Goal: Task Accomplishment & Management: Complete application form

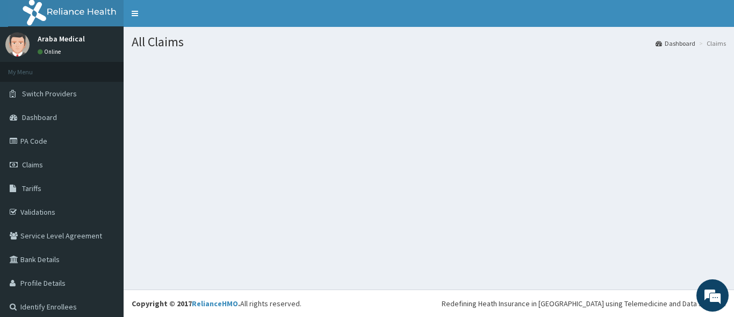
click at [314, 229] on div "All Claims Dashboard Claims" at bounding box center [429, 158] width 610 height 262
click at [42, 134] on link "PA Code" at bounding box center [62, 141] width 124 height 24
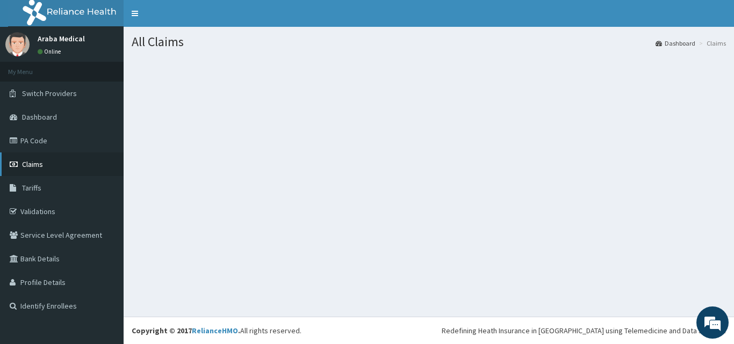
click at [32, 164] on span "Claims" at bounding box center [32, 165] width 21 height 10
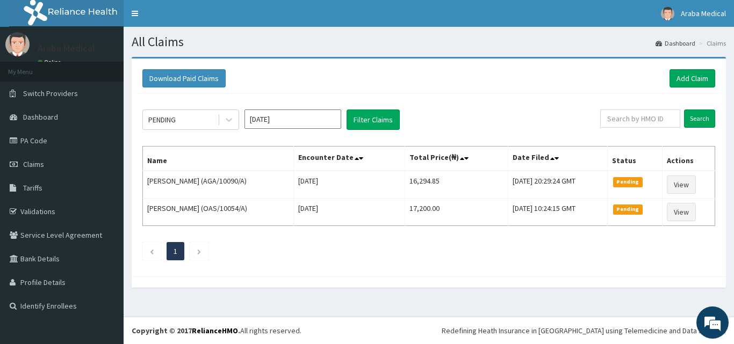
click at [543, 199] on td "Sat, 06 Sep 2025 10:24:15 GMT" at bounding box center [557, 212] width 99 height 27
click at [631, 122] on input "text" at bounding box center [640, 119] width 80 height 18
type input "EIS/10439/C"
click at [693, 118] on input "Search" at bounding box center [699, 119] width 31 height 18
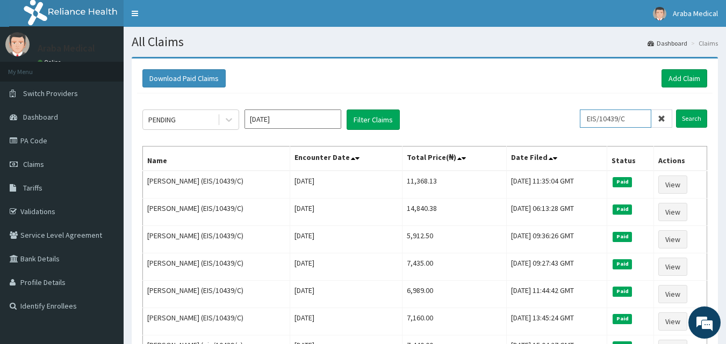
click at [623, 118] on input "EIS/10439/C" at bounding box center [615, 119] width 71 height 18
click at [689, 78] on link "Add Claim" at bounding box center [685, 78] width 46 height 18
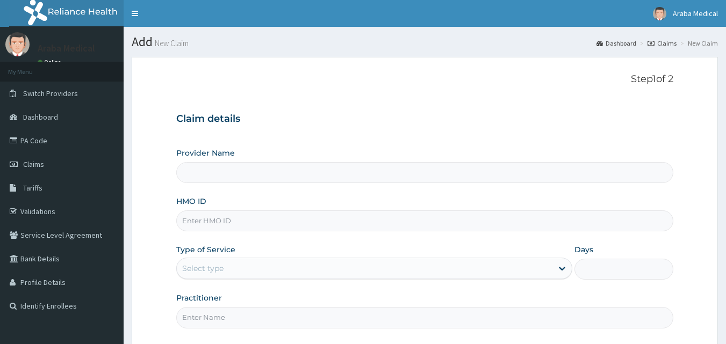
type input "[GEOGRAPHIC_DATA]"
click at [243, 215] on input "HMO ID" at bounding box center [425, 221] width 498 height 21
paste input "EIS/10439/C"
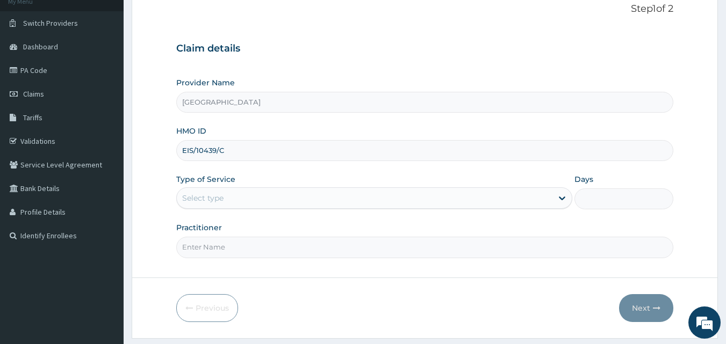
scroll to position [71, 0]
type input "EIS/10439/C"
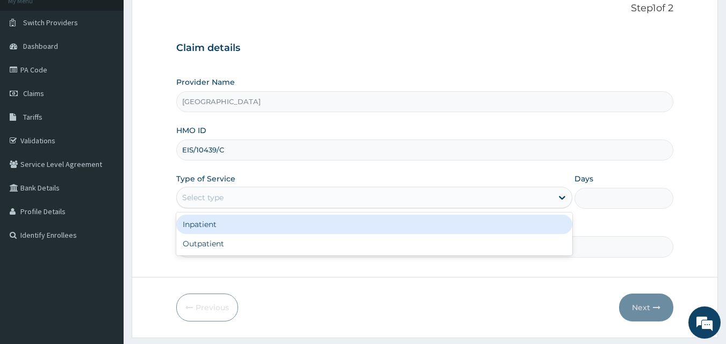
click at [500, 203] on div "Select type" at bounding box center [365, 197] width 376 height 17
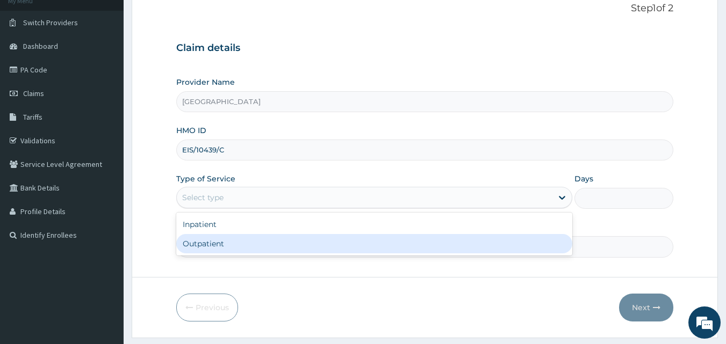
click at [458, 246] on div "Outpatient" at bounding box center [374, 243] width 396 height 19
type input "1"
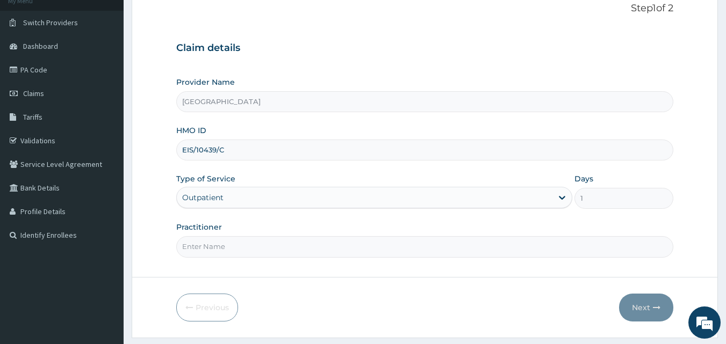
click at [454, 250] on input "Practitioner" at bounding box center [425, 246] width 498 height 21
drag, startPoint x: 284, startPoint y: 242, endPoint x: 285, endPoint y: 248, distance: 5.5
click at [285, 248] on input "Practitioner" at bounding box center [425, 246] width 498 height 21
click at [286, 248] on input "Practitioner" at bounding box center [425, 246] width 498 height 21
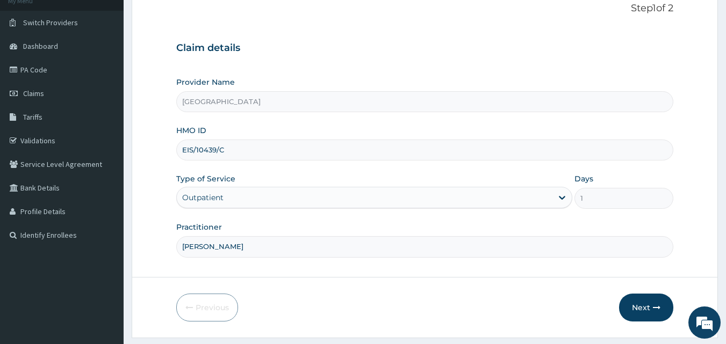
type input "[PERSON_NAME]"
click at [627, 310] on button "Next" at bounding box center [646, 308] width 54 height 28
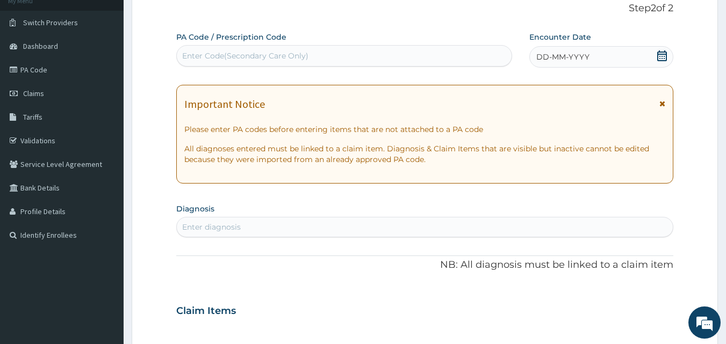
click at [665, 57] on icon at bounding box center [662, 56] width 11 height 11
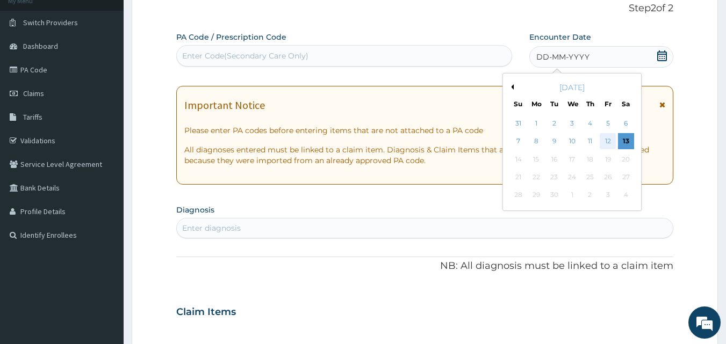
click at [608, 145] on div "12" at bounding box center [608, 142] width 16 height 16
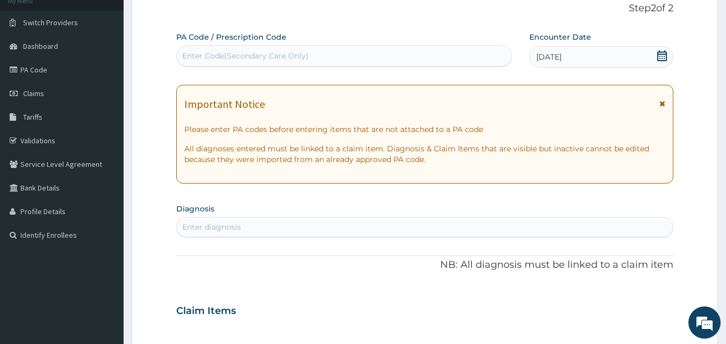
click at [342, 228] on div "Enter diagnosis" at bounding box center [425, 227] width 497 height 17
type input "[MEDICAL_DATA] F"
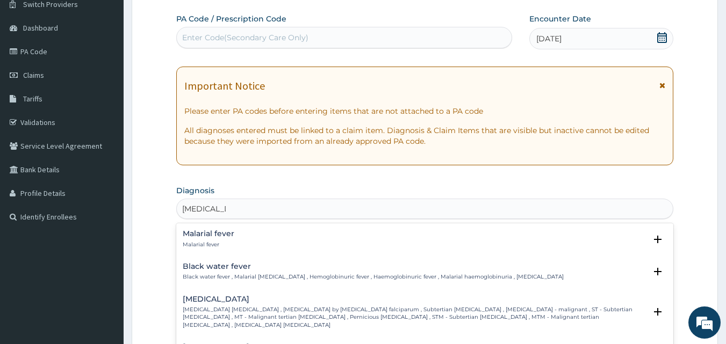
scroll to position [145, 0]
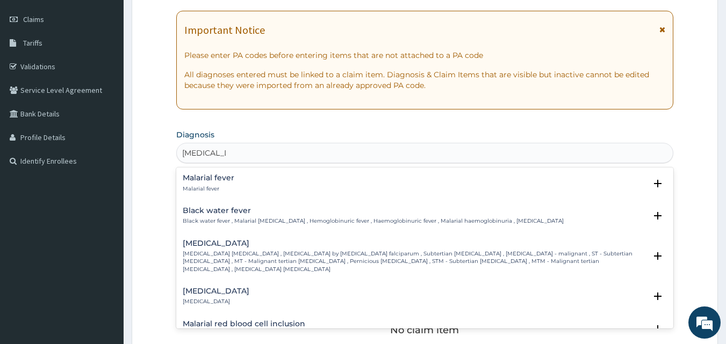
click at [429, 249] on div "Falciparum malaria Falciparum malaria , Malignant tertian malaria , Malaria by …" at bounding box center [415, 257] width 464 height 34
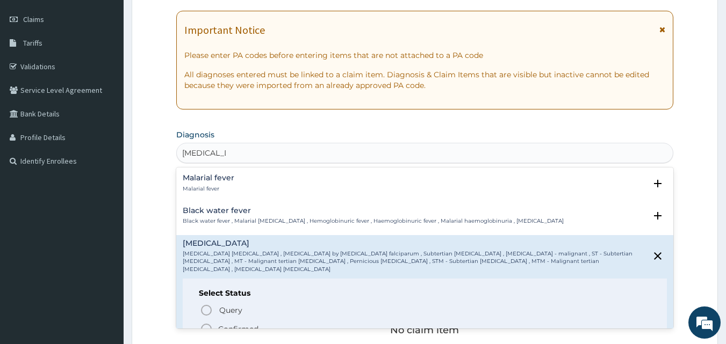
click at [205, 323] on icon "status option filled" at bounding box center [206, 329] width 13 height 13
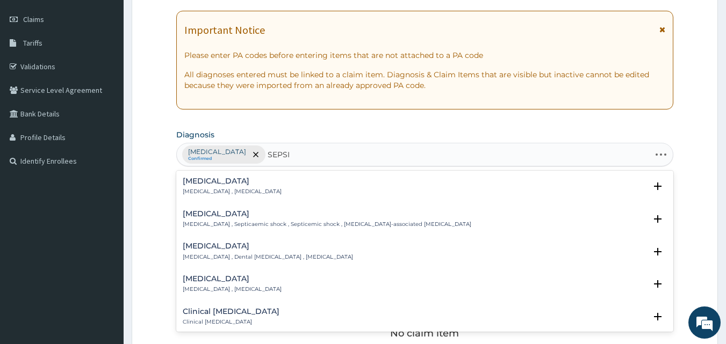
type input "SEPSIS"
click at [186, 179] on h4 "Sepsis" at bounding box center [232, 181] width 99 height 8
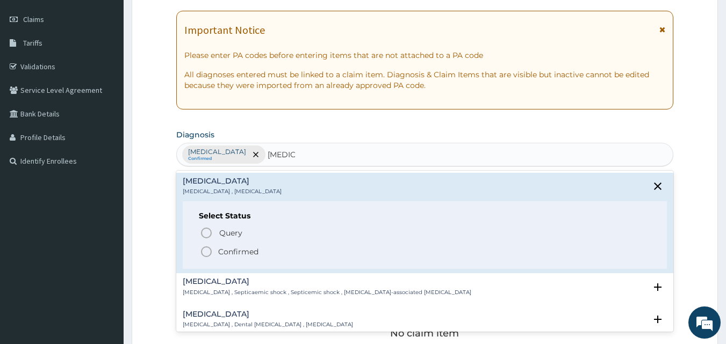
click at [205, 256] on circle "status option filled" at bounding box center [207, 252] width 10 height 10
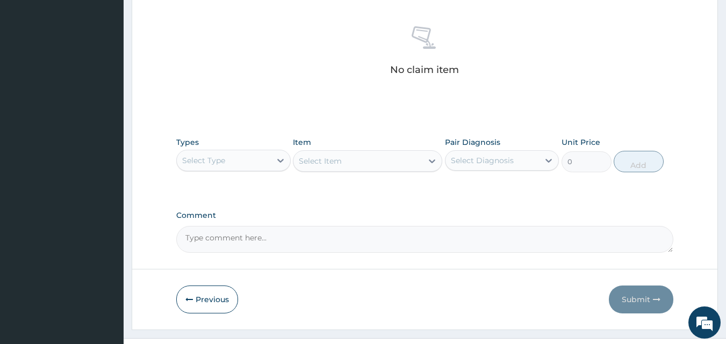
scroll to position [381, 0]
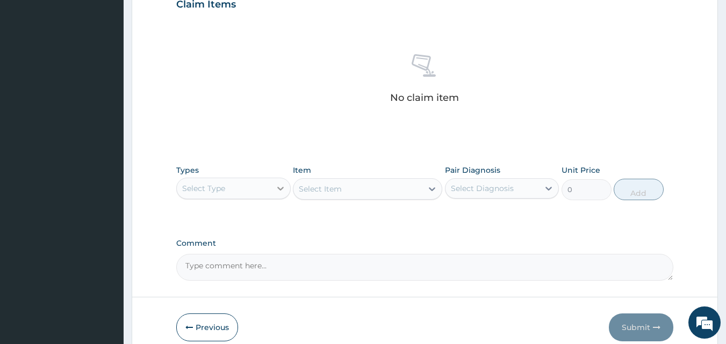
click at [273, 184] on div at bounding box center [280, 188] width 19 height 19
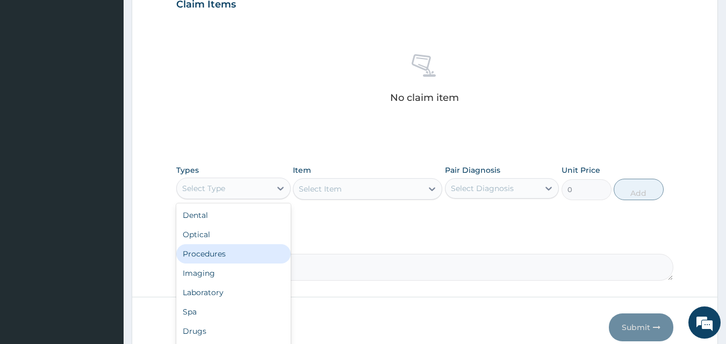
click at [234, 260] on div "Procedures" at bounding box center [233, 254] width 114 height 19
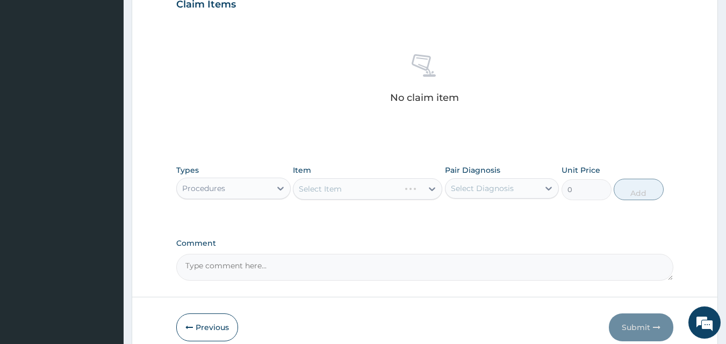
click at [373, 198] on div "Select Item" at bounding box center [367, 188] width 149 height 21
click at [336, 196] on div "Select Item" at bounding box center [367, 188] width 149 height 21
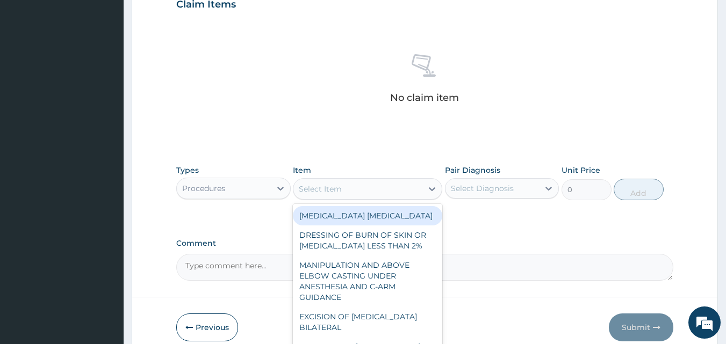
drag, startPoint x: 372, startPoint y: 198, endPoint x: 373, endPoint y: 186, distance: 11.9
click at [373, 186] on div "Select Item" at bounding box center [367, 188] width 149 height 21
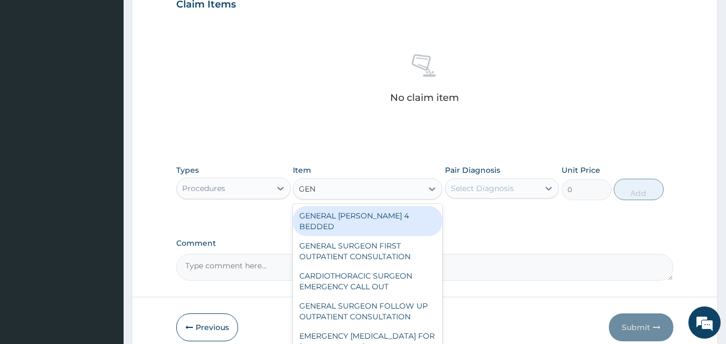
type input "GENE"
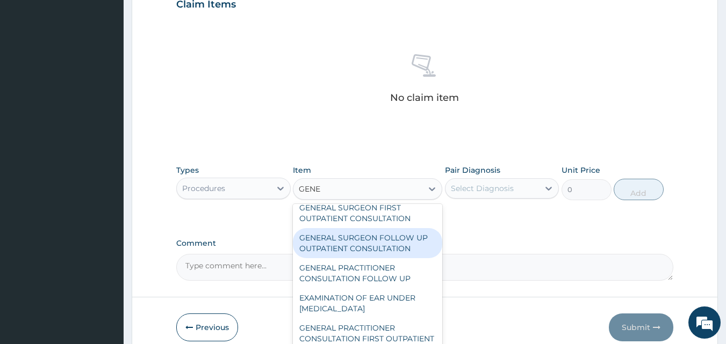
scroll to position [41, 0]
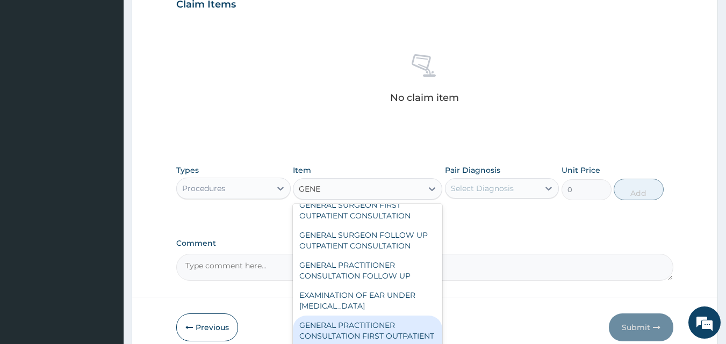
click at [384, 320] on div "GENERAL PRACTITIONER CONSULTATION FIRST OUTPATIENT CONSULTATION" at bounding box center [367, 336] width 149 height 41
type input "3547.5"
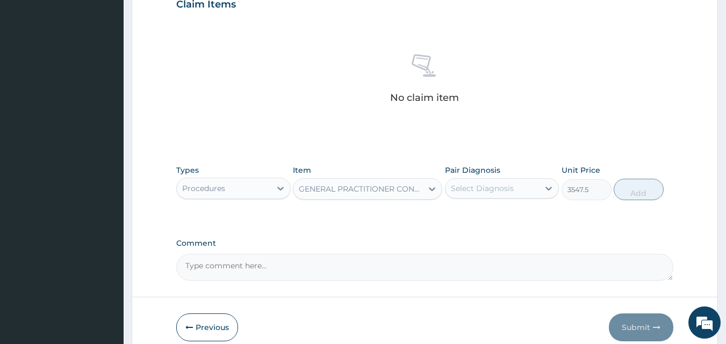
click at [485, 192] on div "Select Diagnosis" at bounding box center [493, 188] width 94 height 17
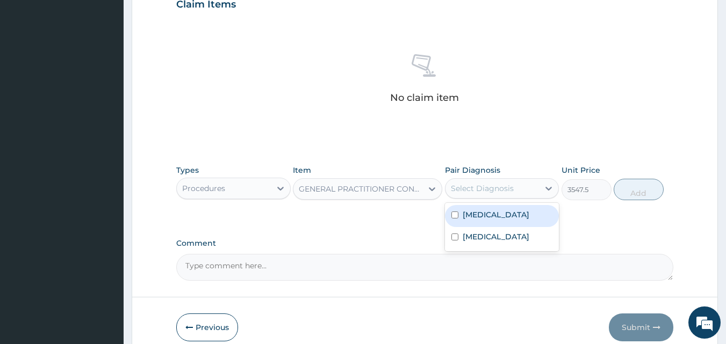
click at [469, 216] on label "[MEDICAL_DATA]" at bounding box center [496, 215] width 67 height 11
checkbox input "true"
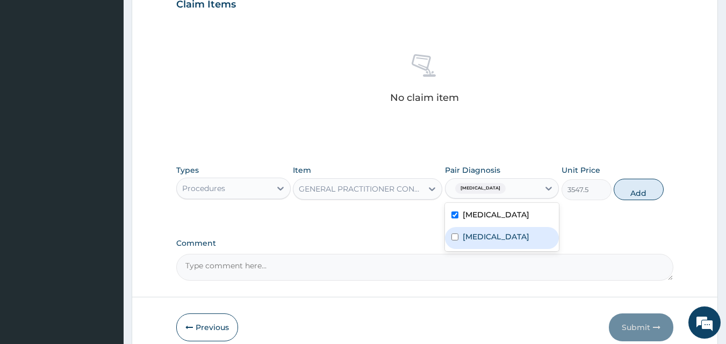
click at [461, 238] on div "Sepsis" at bounding box center [502, 238] width 114 height 22
checkbox input "true"
click at [633, 192] on button "Add" at bounding box center [639, 189] width 50 height 21
type input "0"
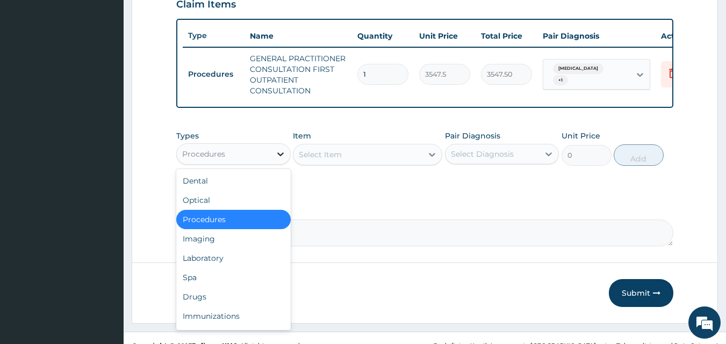
click at [273, 164] on div at bounding box center [280, 154] width 19 height 19
click at [227, 268] on div "Laboratory" at bounding box center [233, 258] width 114 height 19
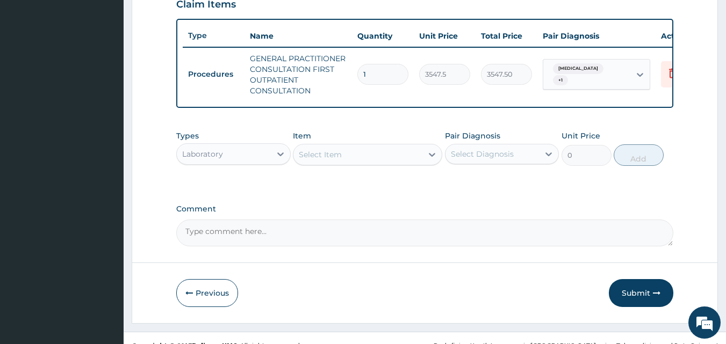
click at [335, 163] on div "Select Item" at bounding box center [357, 154] width 129 height 17
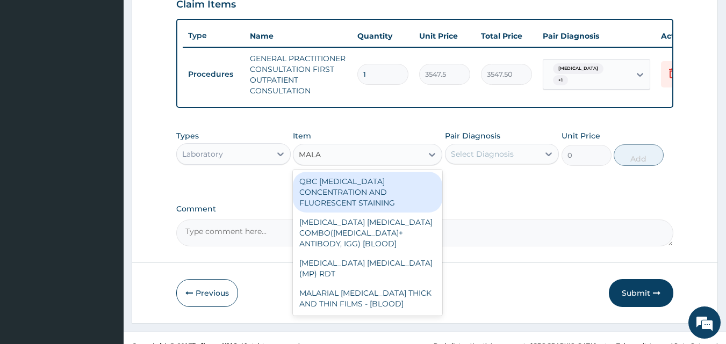
type input "MALAR"
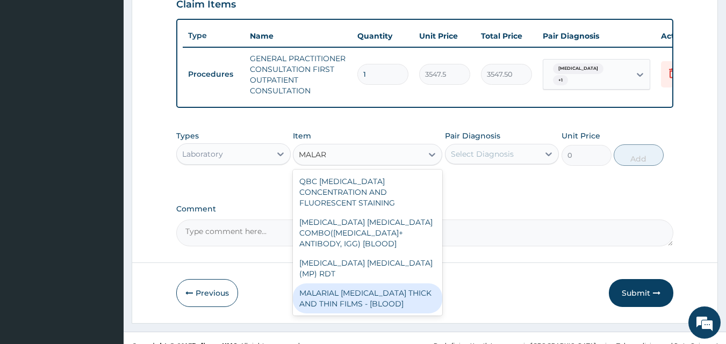
click at [342, 286] on div "MALARIAL PARASITE THICK AND THIN FILMS - [BLOOD]" at bounding box center [367, 299] width 149 height 30
type input "1612.5"
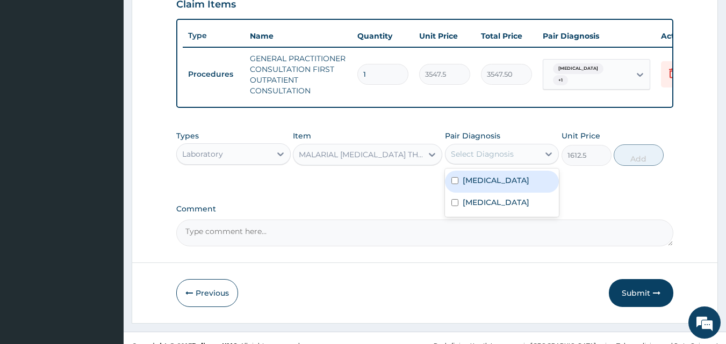
click at [509, 160] on div "Select Diagnosis" at bounding box center [482, 154] width 63 height 11
click at [489, 193] on div "[MEDICAL_DATA]" at bounding box center [502, 182] width 114 height 22
checkbox input "true"
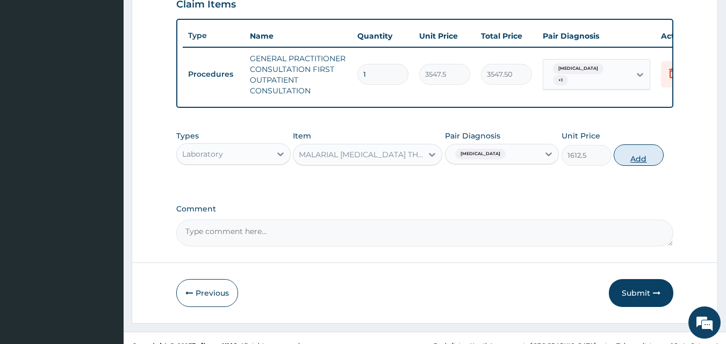
click at [629, 166] on button "Add" at bounding box center [639, 155] width 50 height 21
type input "0"
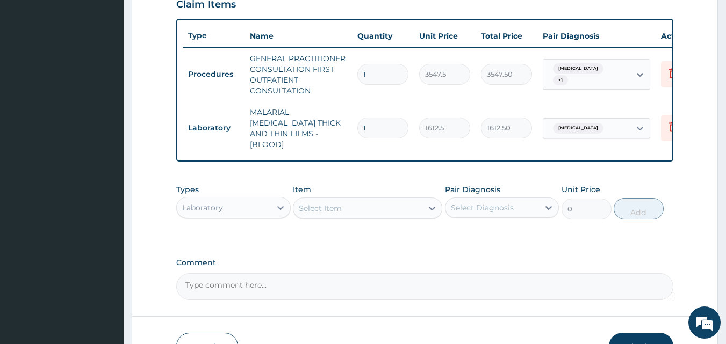
click at [405, 209] on div "Select Item" at bounding box center [357, 208] width 129 height 17
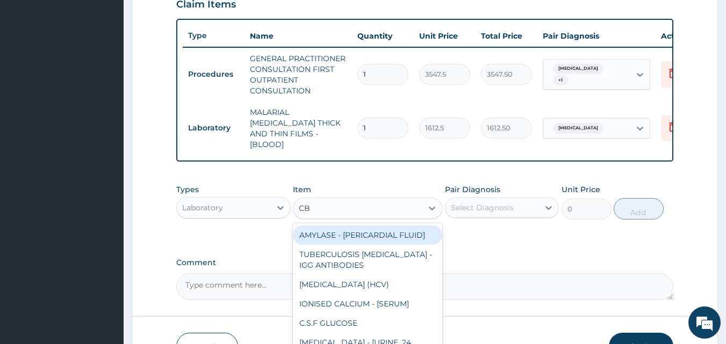
type input "CBC"
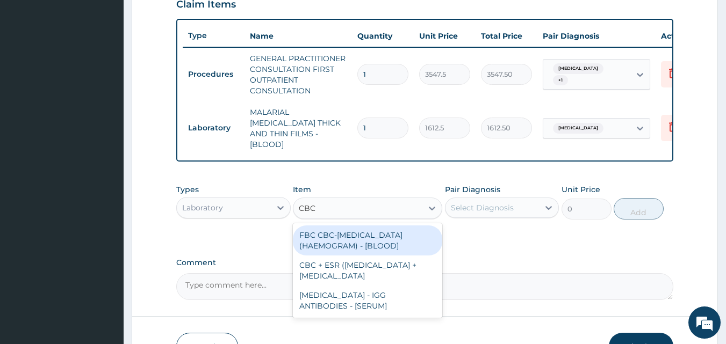
click at [372, 241] on div "FBC CBC-COMPLETE BLOOD COUNT (HAEMOGRAM) - [BLOOD]" at bounding box center [367, 241] width 149 height 30
type input "4300"
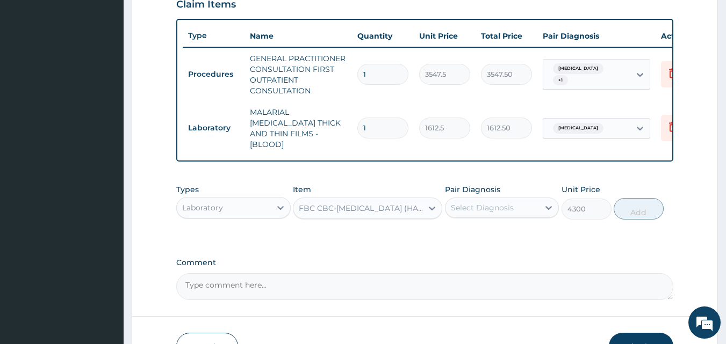
click at [494, 199] on div "Select Diagnosis" at bounding box center [493, 207] width 94 height 17
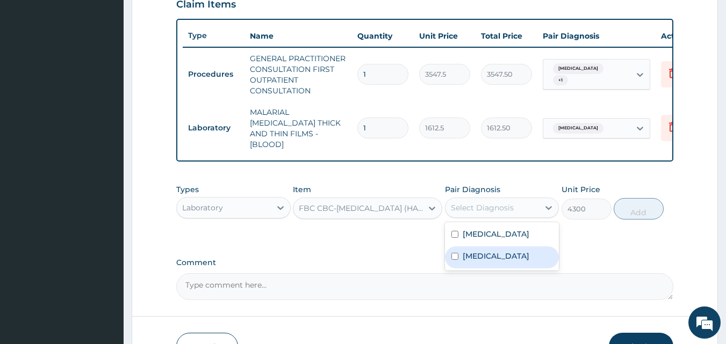
click at [474, 263] on div "Sepsis" at bounding box center [502, 258] width 114 height 22
checkbox input "true"
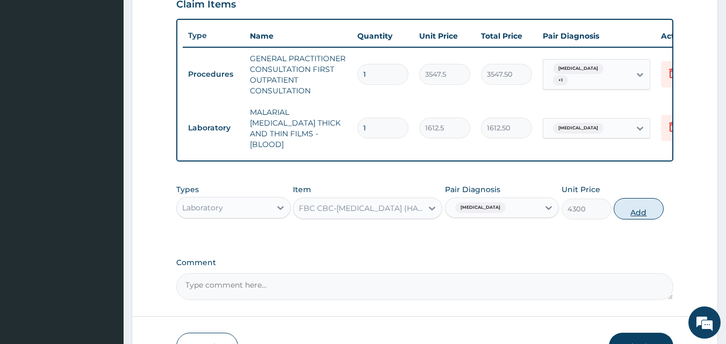
click at [644, 209] on button "Add" at bounding box center [639, 208] width 50 height 21
type input "0"
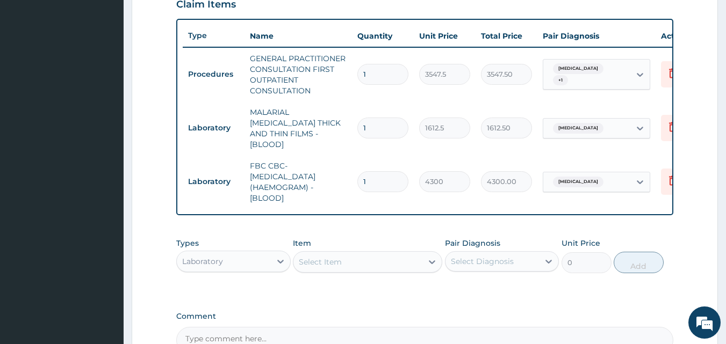
scroll to position [501, 0]
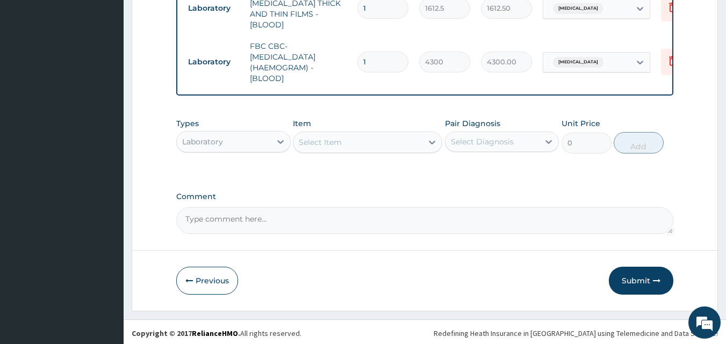
click at [249, 129] on div "Types Laboratory" at bounding box center [233, 135] width 114 height 35
click at [254, 142] on div "Laboratory" at bounding box center [224, 141] width 94 height 17
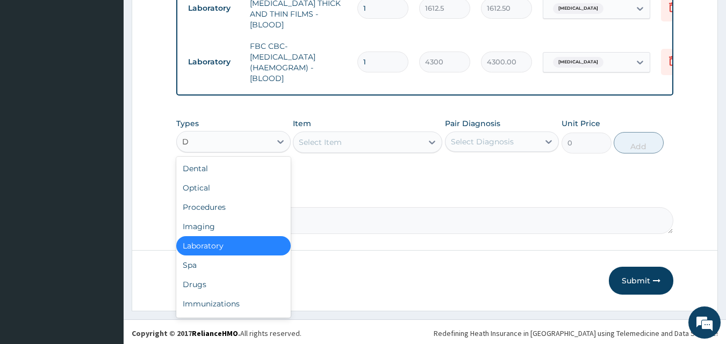
type input "DR"
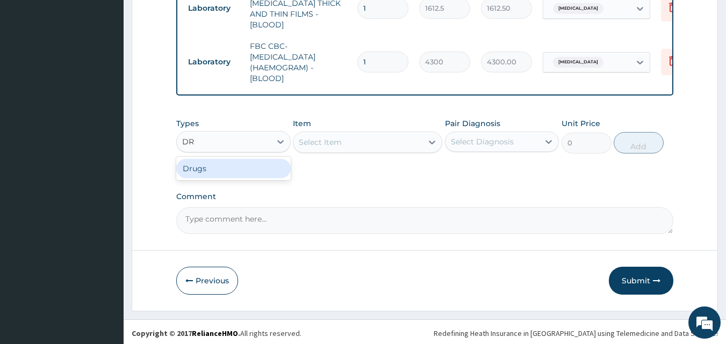
click at [231, 168] on div "Drugs" at bounding box center [233, 168] width 114 height 19
click at [341, 146] on div "Select Item" at bounding box center [367, 142] width 149 height 21
click at [327, 140] on div "Select Item" at bounding box center [367, 142] width 149 height 21
click at [356, 141] on div "Select Item" at bounding box center [357, 142] width 129 height 17
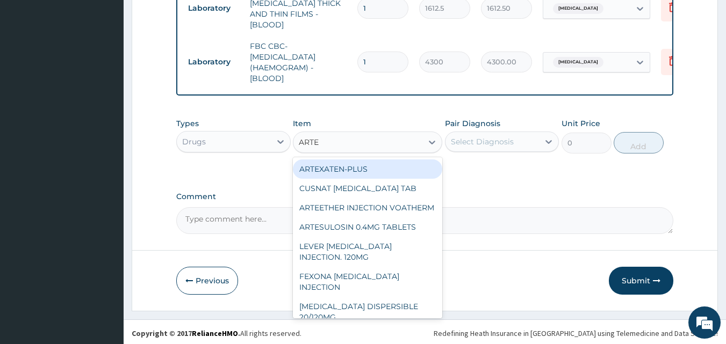
type input "ARTEM"
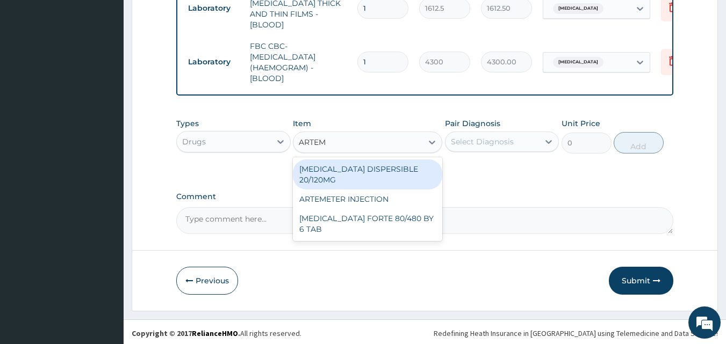
click at [363, 165] on div "COARTEM DISPERSIBLE 20/120MG" at bounding box center [367, 175] width 149 height 30
type input "112.3375015258789"
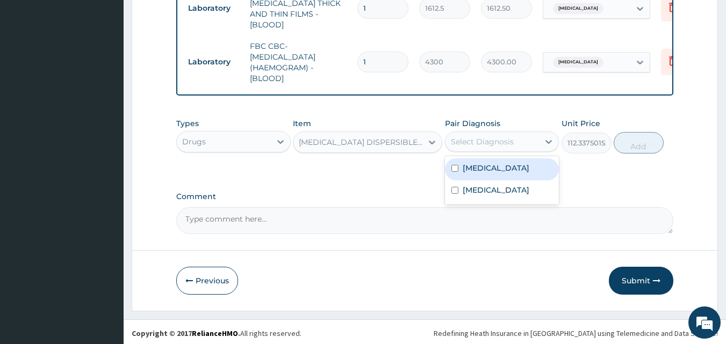
click at [483, 139] on div "Select Diagnosis" at bounding box center [482, 141] width 63 height 11
click at [469, 166] on label "[MEDICAL_DATA]" at bounding box center [496, 168] width 67 height 11
checkbox input "true"
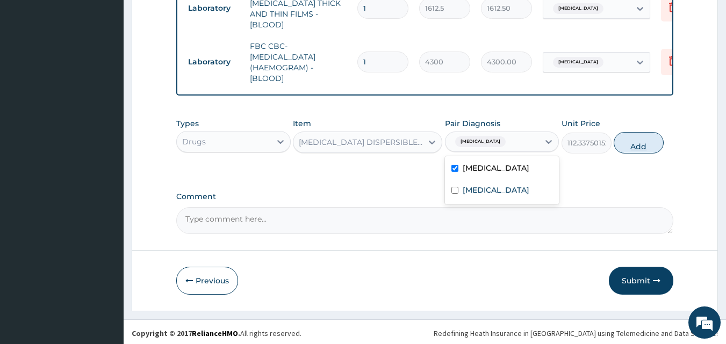
click at [624, 140] on button "Add" at bounding box center [639, 142] width 50 height 21
type input "0"
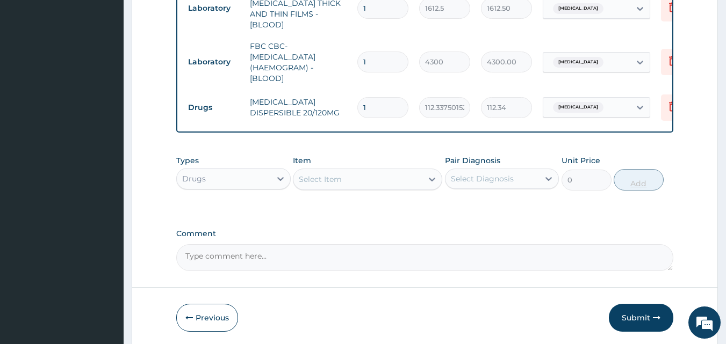
type input "12"
type input "1348.05"
type input "12"
click at [425, 182] on div at bounding box center [431, 179] width 19 height 19
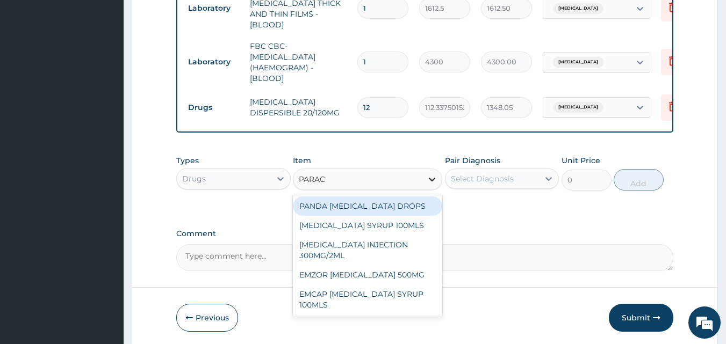
type input "PARACE"
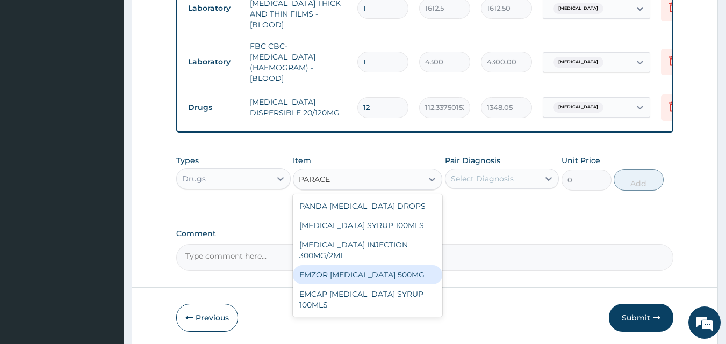
click at [387, 281] on div "EMZOR PARACETAMOL 500MG" at bounding box center [367, 274] width 149 height 19
type input "23.64999961853027"
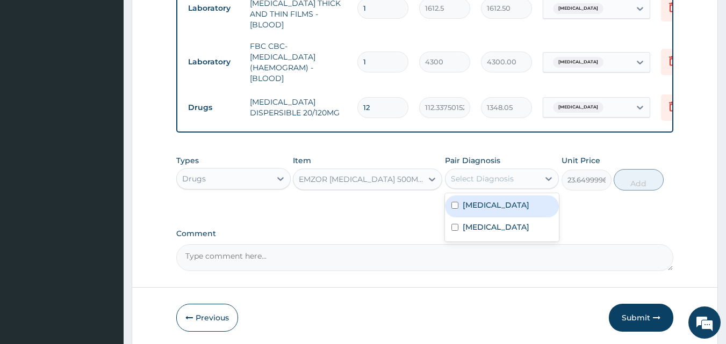
click at [476, 184] on div "Select Diagnosis" at bounding box center [493, 178] width 94 height 17
click at [476, 204] on label "[MEDICAL_DATA]" at bounding box center [496, 205] width 67 height 11
checkbox input "true"
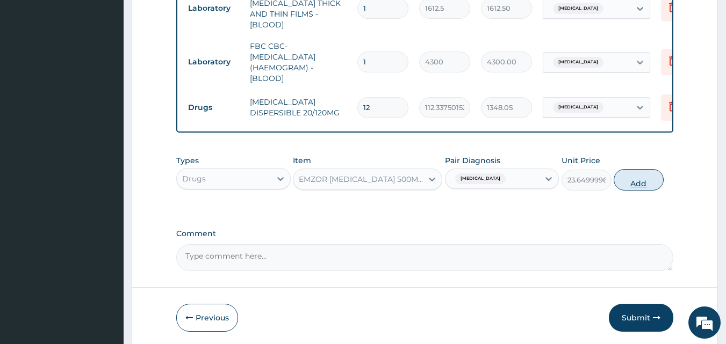
click at [642, 186] on button "Add" at bounding box center [639, 179] width 50 height 21
type input "0"
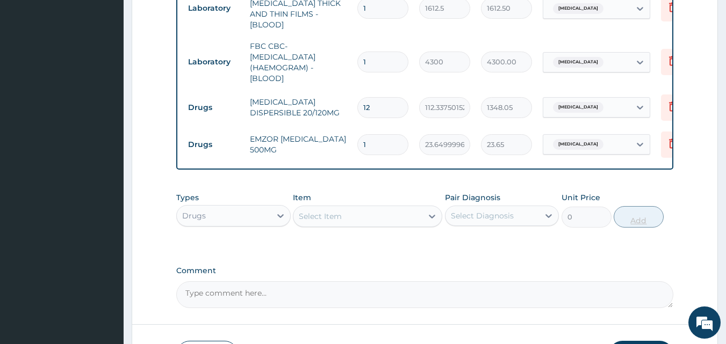
type input "0.00"
type input "9"
type input "212.85"
type input "9"
click at [419, 218] on div "Select Item" at bounding box center [357, 216] width 129 height 17
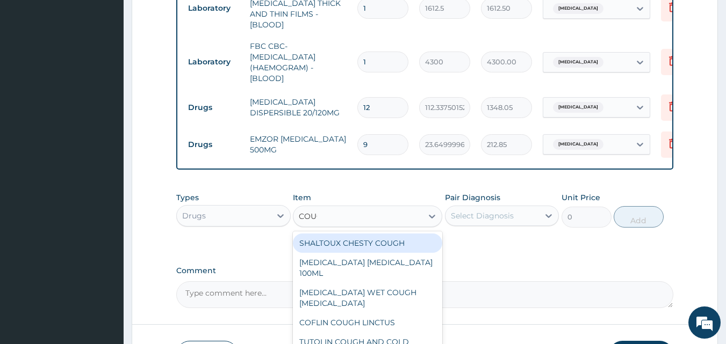
type input "COUGH"
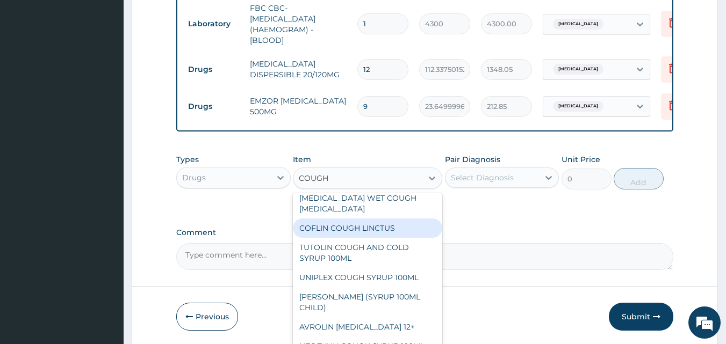
scroll to position [58, 0]
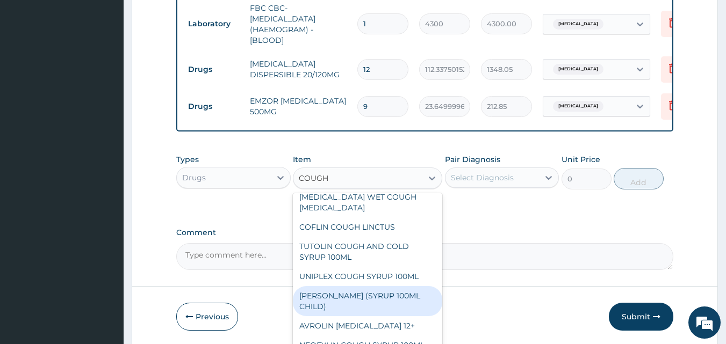
click at [376, 286] on div "EMZOLYN COUGH (SYRUP 100ML CHILD)" at bounding box center [367, 301] width 149 height 30
type input "1478.125"
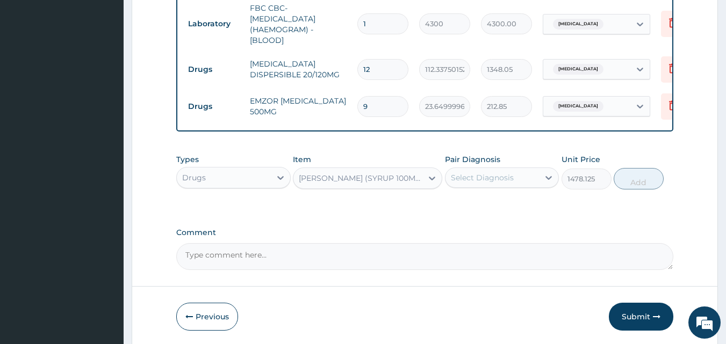
click at [496, 178] on div "Select Diagnosis" at bounding box center [482, 178] width 63 height 11
click at [466, 204] on label "[MEDICAL_DATA]" at bounding box center [496, 204] width 67 height 11
checkbox input "true"
click at [485, 178] on span "[MEDICAL_DATA]" at bounding box center [480, 178] width 51 height 11
click at [521, 177] on div "[MEDICAL_DATA]" at bounding box center [493, 178] width 94 height 18
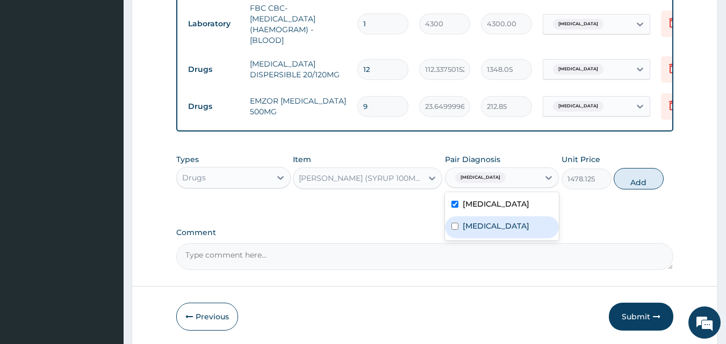
click at [477, 221] on label "Sepsis" at bounding box center [496, 226] width 67 height 11
checkbox input "true"
click at [522, 202] on label "[MEDICAL_DATA]" at bounding box center [496, 204] width 67 height 11
checkbox input "false"
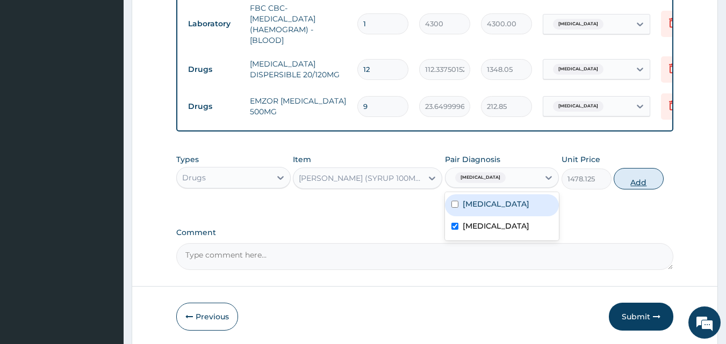
click at [638, 183] on button "Add" at bounding box center [639, 178] width 50 height 21
type input "0"
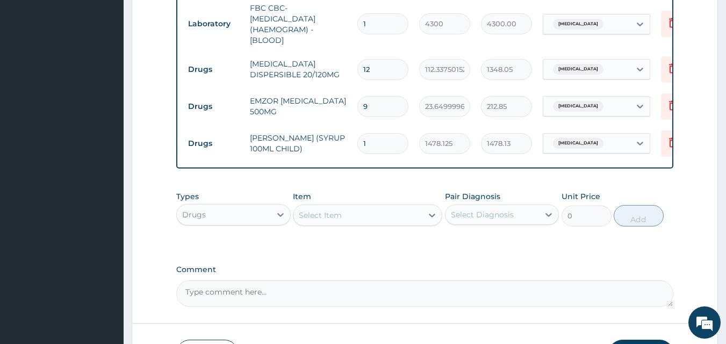
click at [349, 218] on div "Select Item" at bounding box center [357, 215] width 129 height 17
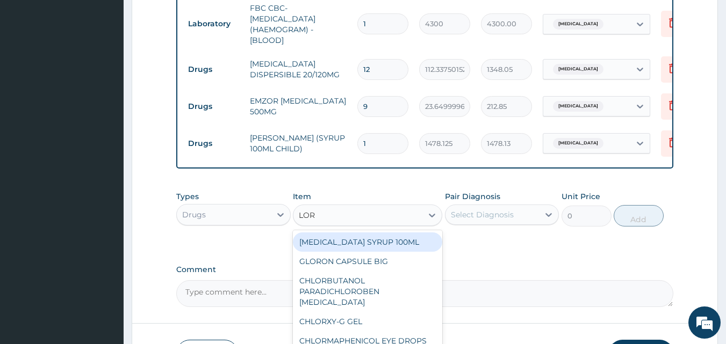
type input "LORA"
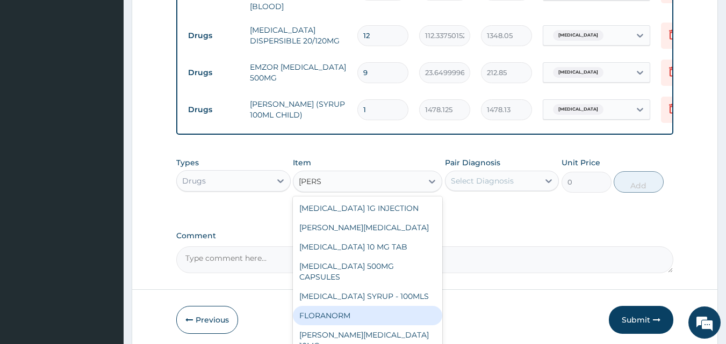
scroll to position [533, 0]
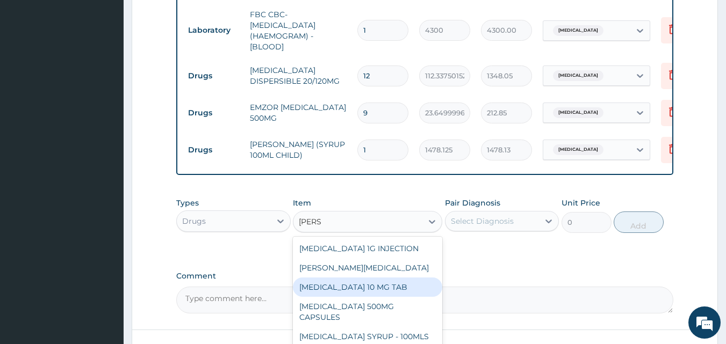
click at [402, 293] on div "LORATADINE 10 MG TAB" at bounding box center [367, 287] width 149 height 19
type input "59.125"
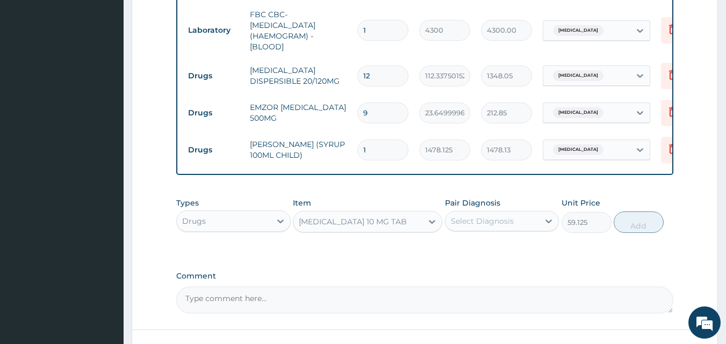
click at [514, 215] on div "Select Diagnosis" at bounding box center [493, 221] width 94 height 17
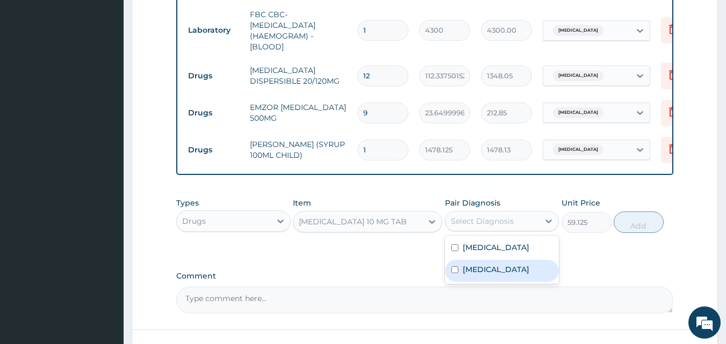
click at [467, 266] on label "Sepsis" at bounding box center [496, 269] width 67 height 11
checkbox input "true"
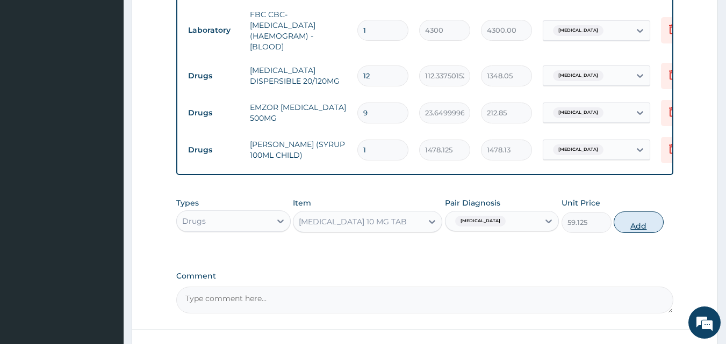
click at [640, 221] on button "Add" at bounding box center [639, 222] width 50 height 21
type input "0"
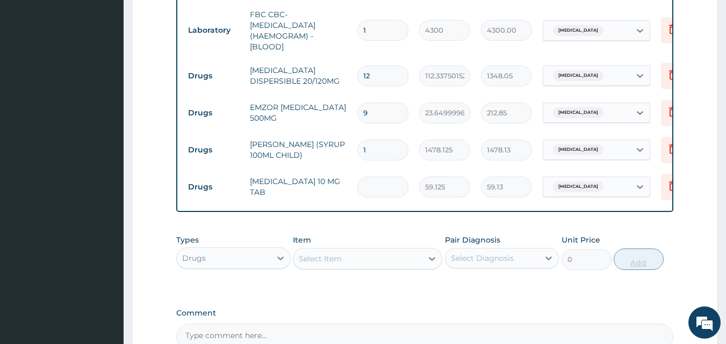
type input "0.00"
type input "5"
type input "295.63"
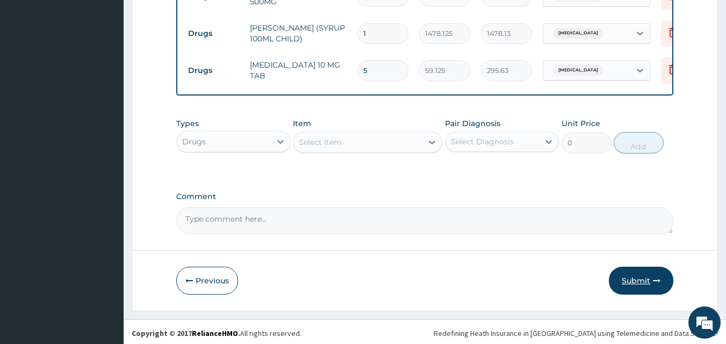
type input "5"
click at [627, 273] on button "Submit" at bounding box center [641, 281] width 64 height 28
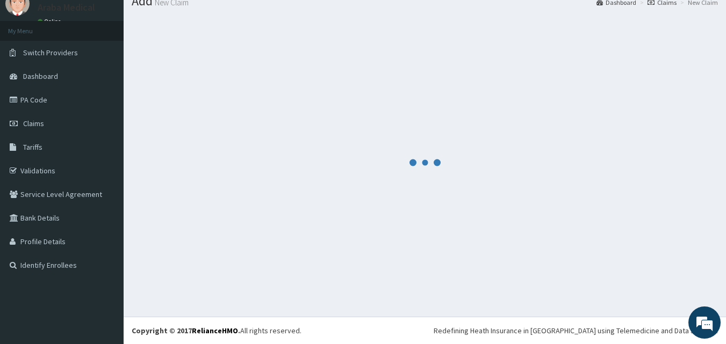
scroll to position [41, 0]
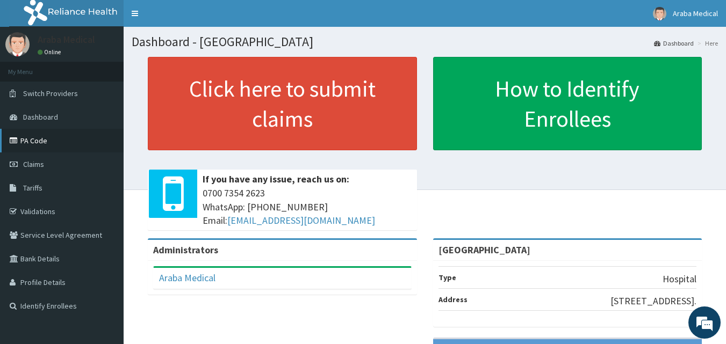
click at [32, 145] on link "PA Code" at bounding box center [62, 141] width 124 height 24
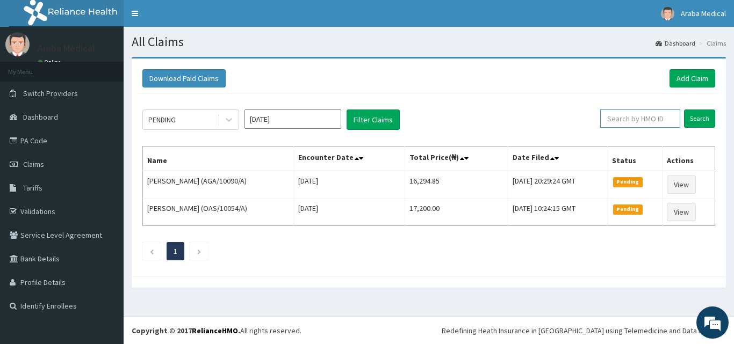
click at [640, 120] on input "text" at bounding box center [640, 119] width 80 height 18
type input "HST/10080/A"
click at [702, 114] on input "Search" at bounding box center [699, 119] width 31 height 18
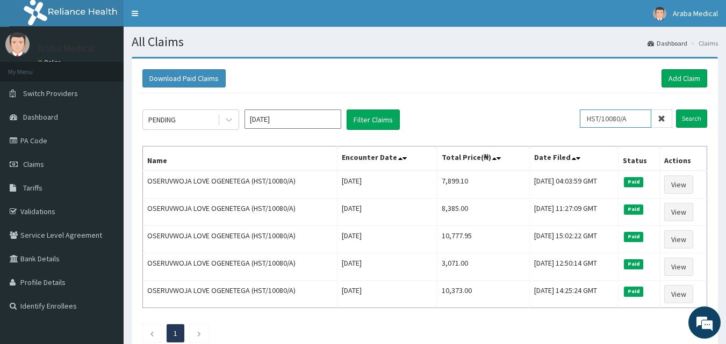
click at [623, 119] on input "HST/10080/A" at bounding box center [615, 119] width 71 height 18
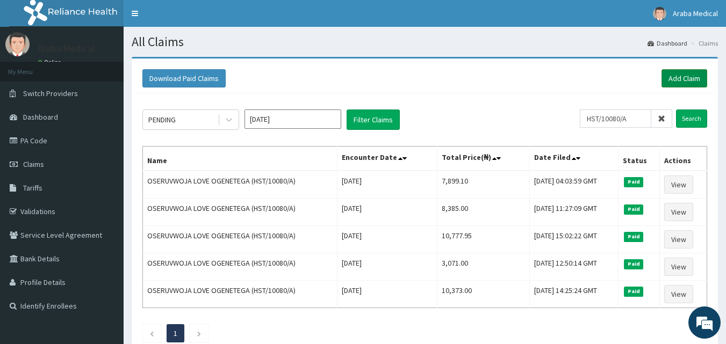
click at [687, 83] on link "Add Claim" at bounding box center [685, 78] width 46 height 18
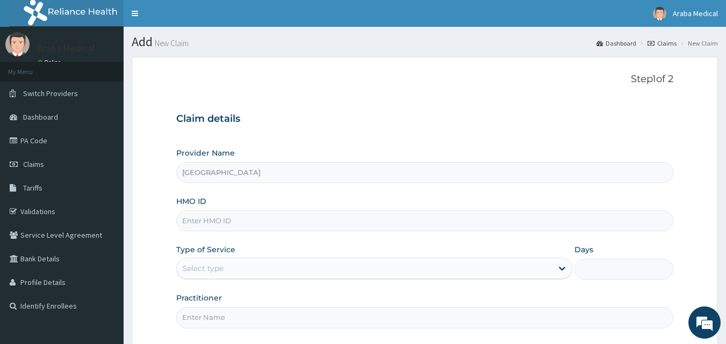
click at [276, 219] on input "HMO ID" at bounding box center [425, 221] width 498 height 21
paste input "HST/10080/A"
type input "HST/10080/A"
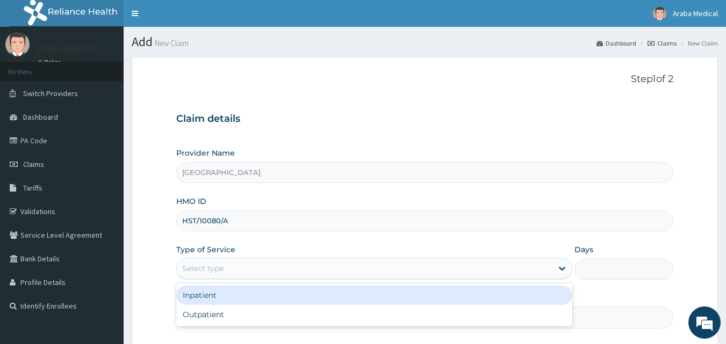
click at [256, 273] on div "Select type" at bounding box center [365, 268] width 376 height 17
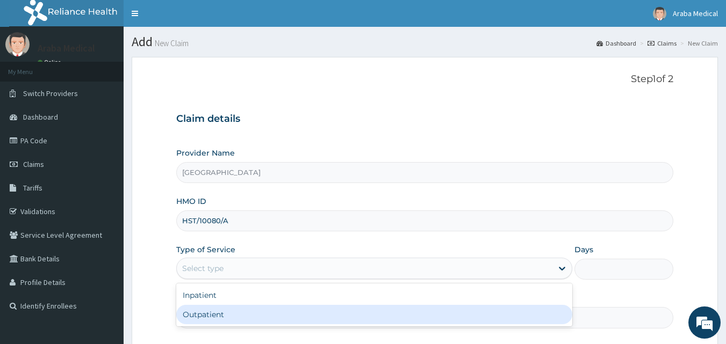
click at [252, 317] on div "Outpatient" at bounding box center [374, 314] width 396 height 19
type input "1"
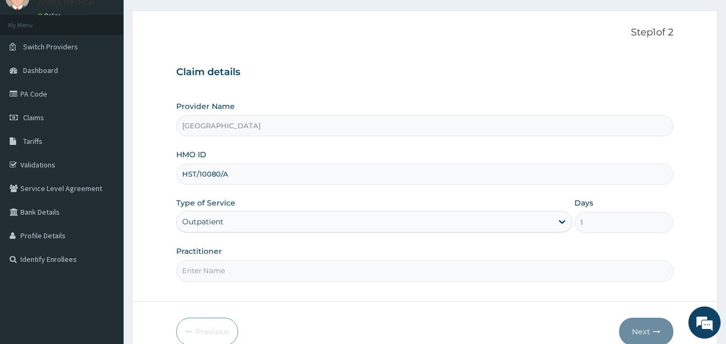
click at [292, 279] on input "Practitioner" at bounding box center [425, 271] width 498 height 21
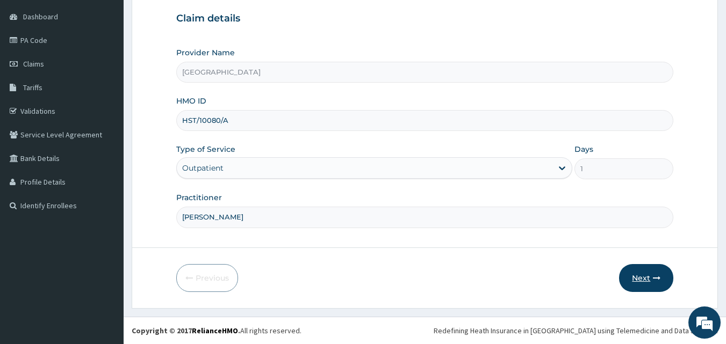
type input "[PERSON_NAME]"
click at [638, 282] on button "Next" at bounding box center [646, 278] width 54 height 28
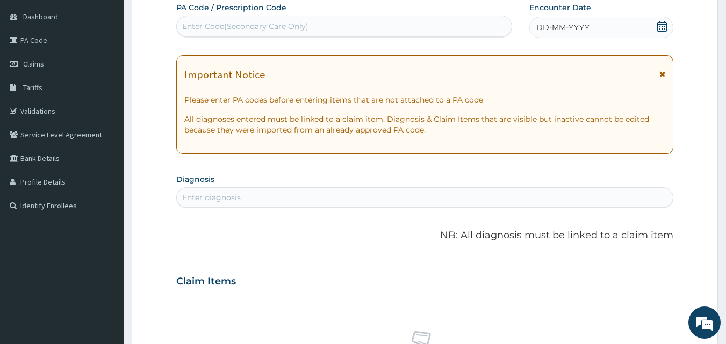
click at [664, 30] on icon at bounding box center [662, 26] width 11 height 11
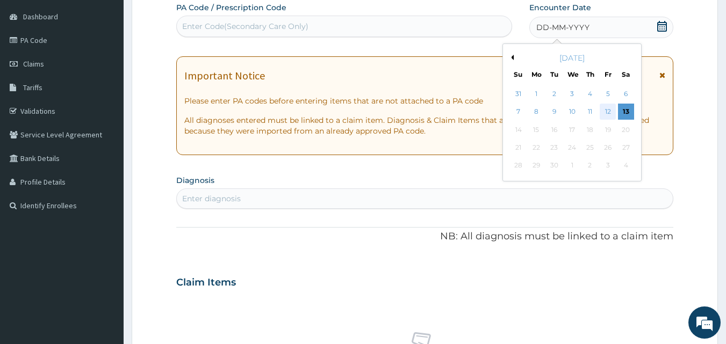
click at [609, 116] on div "12" at bounding box center [608, 112] width 16 height 16
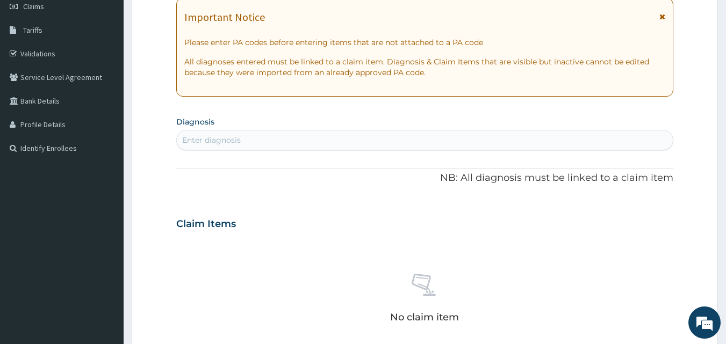
scroll to position [159, 0]
click at [329, 140] on div "Enter diagnosis" at bounding box center [425, 139] width 497 height 17
type input "[MEDICAL_DATA] F"
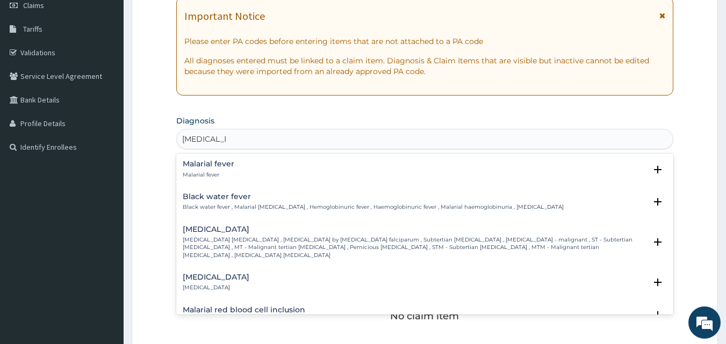
click at [242, 234] on h4 "[MEDICAL_DATA]" at bounding box center [415, 230] width 464 height 8
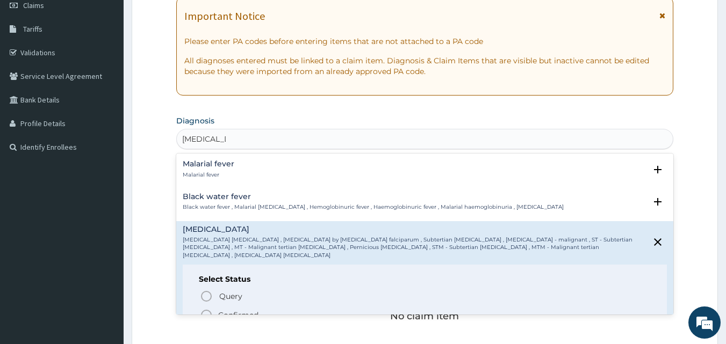
click at [208, 309] on icon "status option filled" at bounding box center [206, 315] width 13 height 13
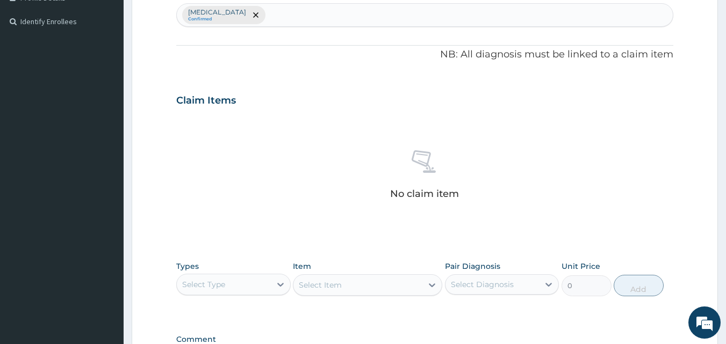
scroll to position [305, 0]
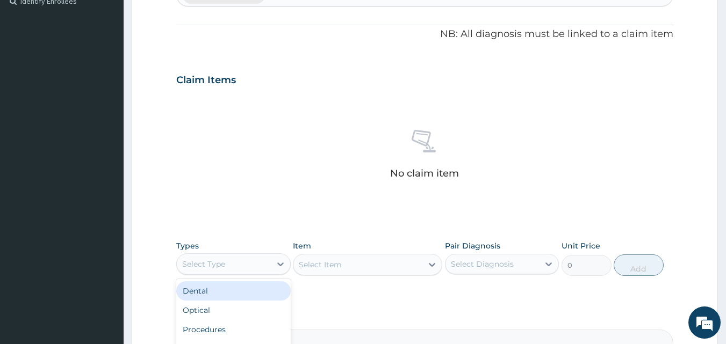
click at [245, 270] on div "Select Type" at bounding box center [224, 264] width 94 height 17
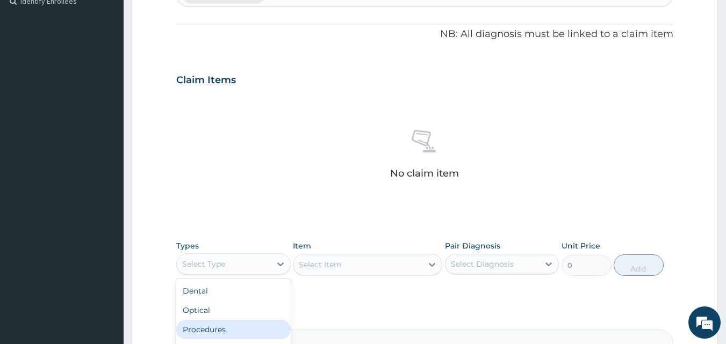
click at [228, 329] on div "Procedures" at bounding box center [233, 329] width 114 height 19
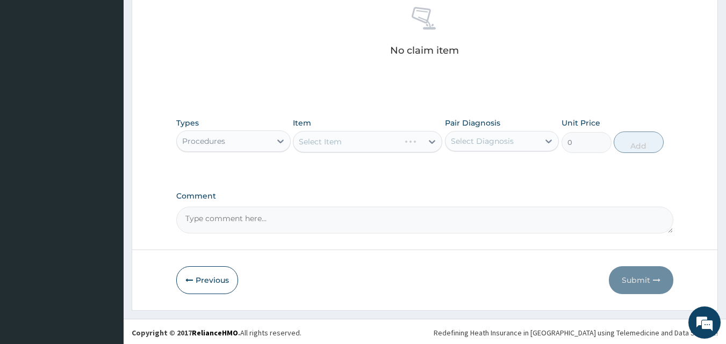
scroll to position [430, 0]
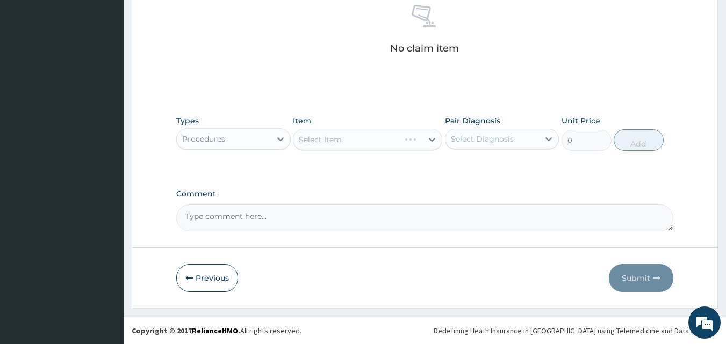
click at [264, 137] on div "Procedures" at bounding box center [224, 139] width 94 height 17
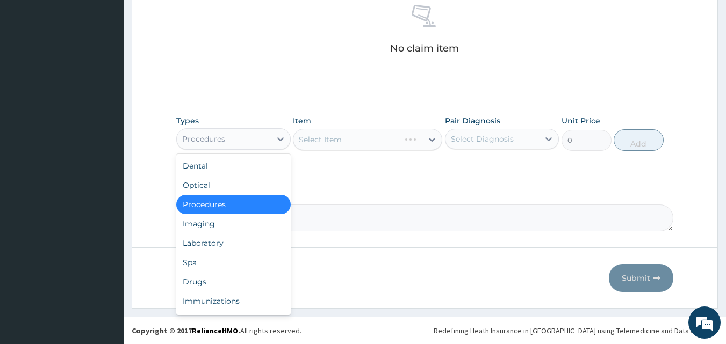
click at [228, 207] on div "Procedures" at bounding box center [233, 204] width 114 height 19
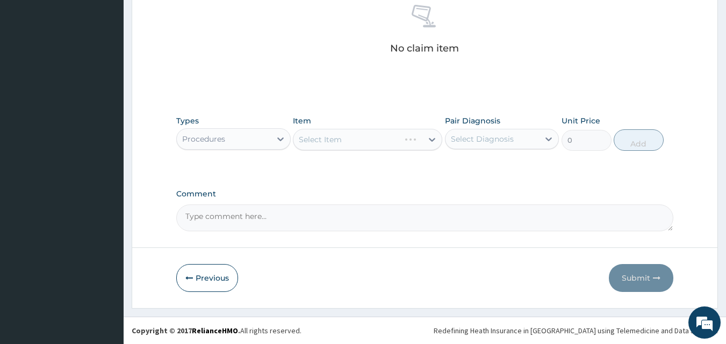
click at [332, 143] on div "Select Item" at bounding box center [367, 139] width 149 height 21
click at [362, 142] on div "Select Item" at bounding box center [367, 139] width 149 height 21
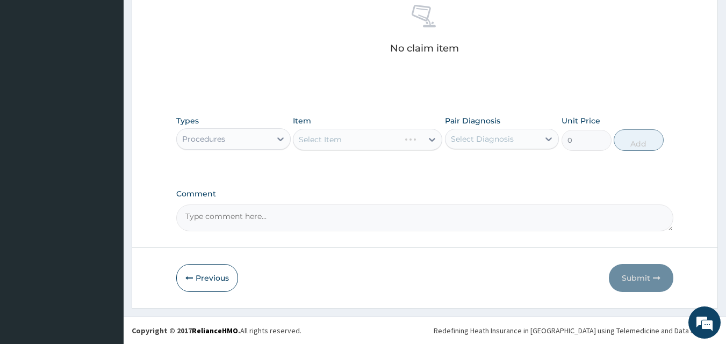
click at [357, 134] on div "Select Item" at bounding box center [367, 139] width 149 height 21
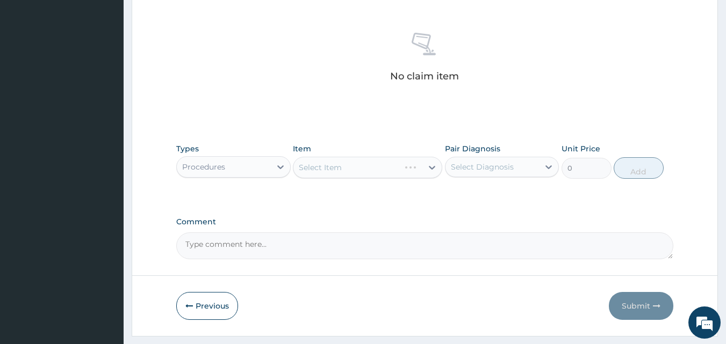
scroll to position [405, 0]
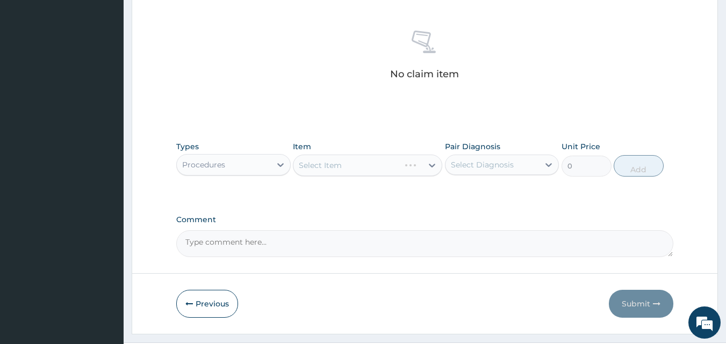
click at [358, 161] on div "Select Item" at bounding box center [367, 165] width 149 height 21
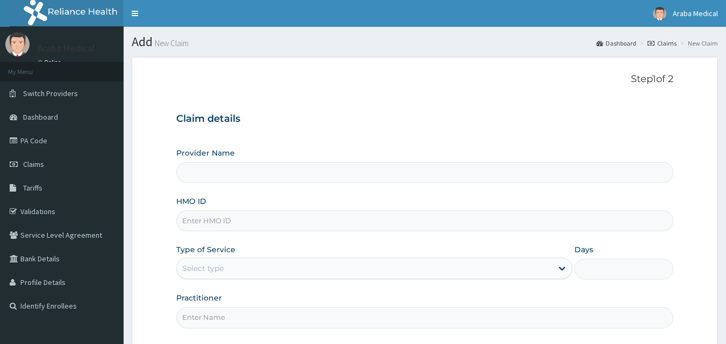
type input "[GEOGRAPHIC_DATA]"
click at [290, 229] on input "HMO ID" at bounding box center [425, 221] width 498 height 21
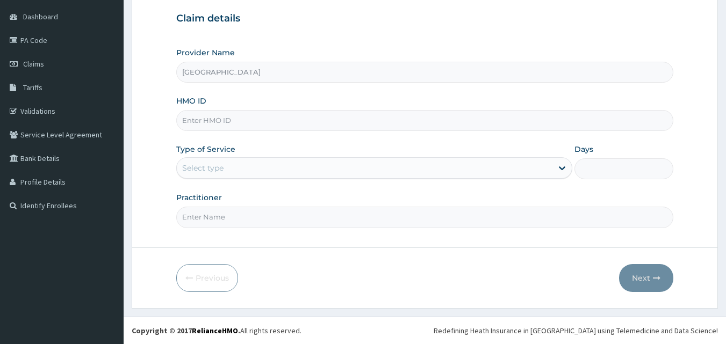
paste input "HST/10080/A"
type input "HST/10080/A"
click at [245, 170] on div "Select type" at bounding box center [365, 168] width 376 height 17
click at [238, 169] on div "Select type" at bounding box center [365, 168] width 376 height 17
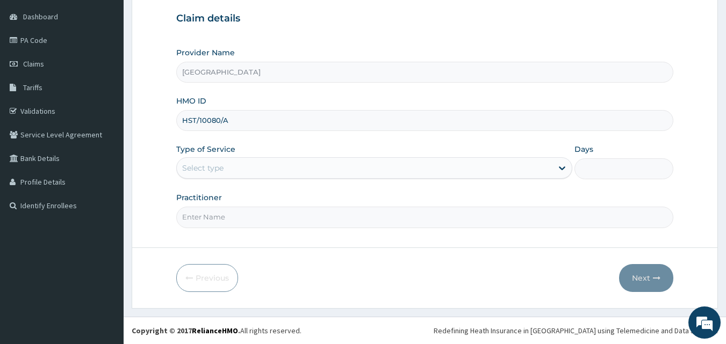
click at [238, 169] on div "Select type" at bounding box center [365, 168] width 376 height 17
click at [267, 218] on input "Practitioner" at bounding box center [425, 217] width 498 height 21
type input "[PERSON_NAME]"
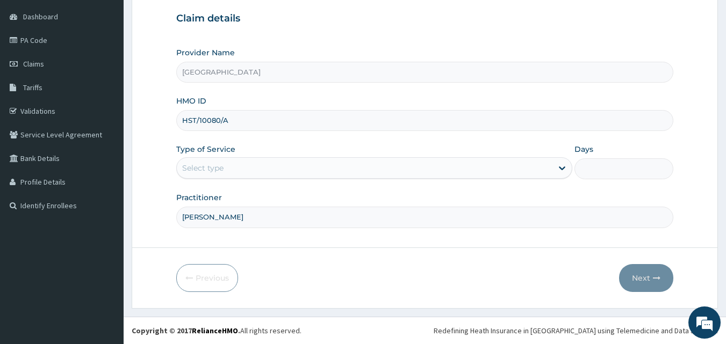
click at [510, 175] on div "Select type" at bounding box center [365, 168] width 376 height 17
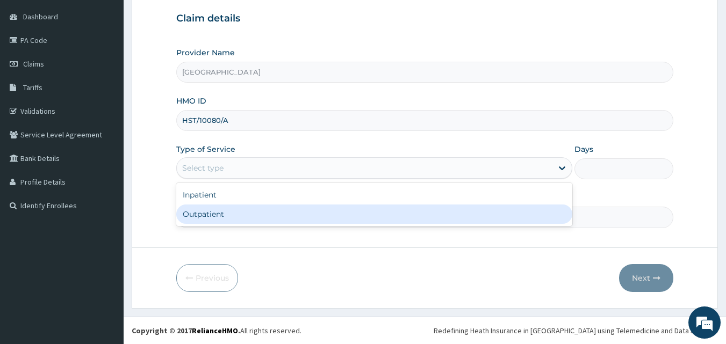
click at [356, 215] on div "Outpatient" at bounding box center [374, 214] width 396 height 19
type input "1"
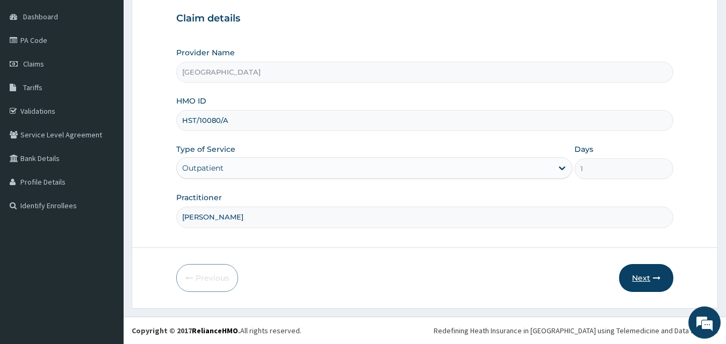
click at [637, 277] on button "Next" at bounding box center [646, 278] width 54 height 28
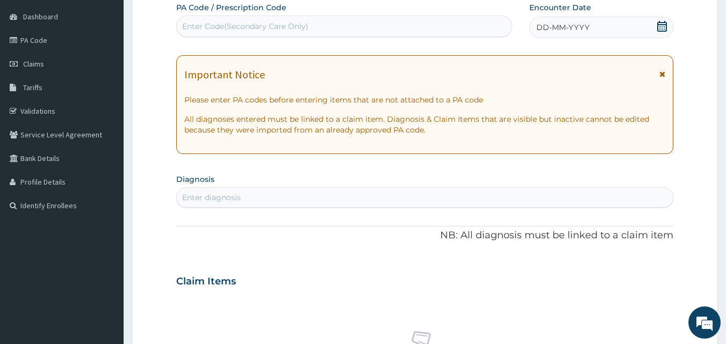
click at [660, 26] on icon at bounding box center [662, 26] width 10 height 11
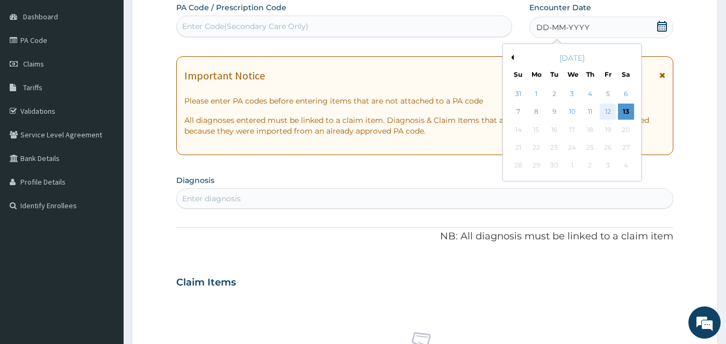
click at [614, 118] on div "12" at bounding box center [608, 112] width 16 height 16
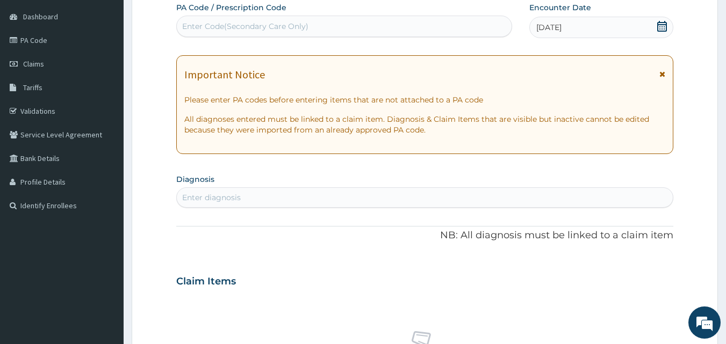
click at [252, 203] on div "Enter diagnosis" at bounding box center [425, 197] width 497 height 17
type input "[MEDICAL_DATA] F"
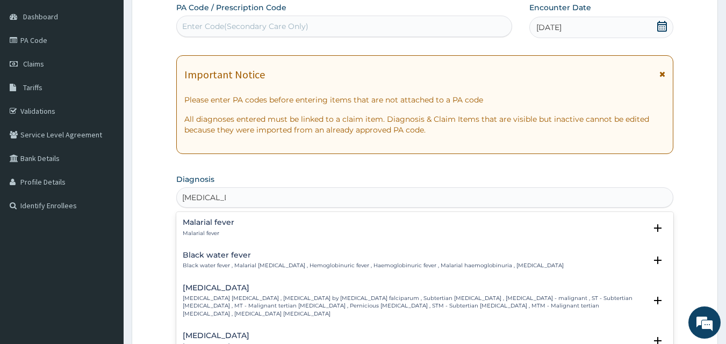
click at [233, 290] on h4 "[MEDICAL_DATA]" at bounding box center [415, 288] width 464 height 8
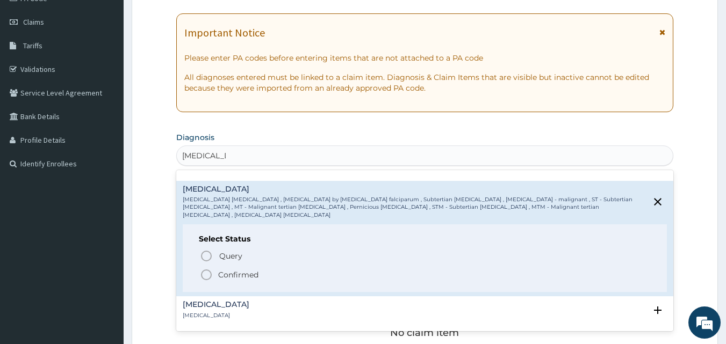
scroll to position [60, 0]
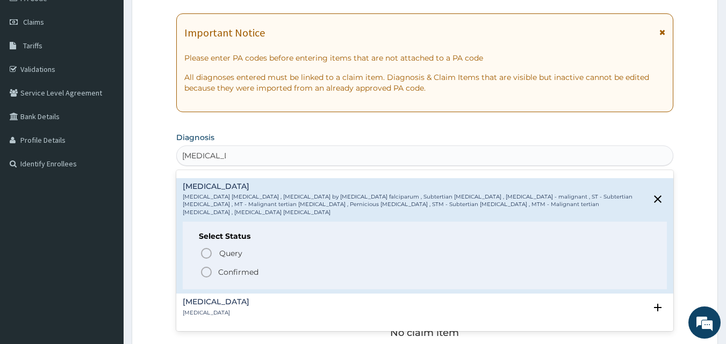
click at [206, 266] on icon "status option filled" at bounding box center [206, 272] width 13 height 13
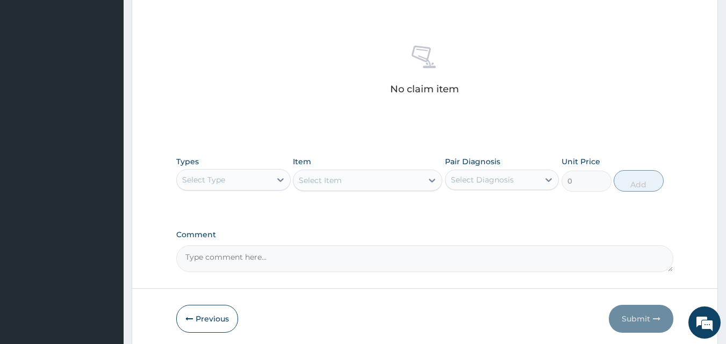
scroll to position [398, 0]
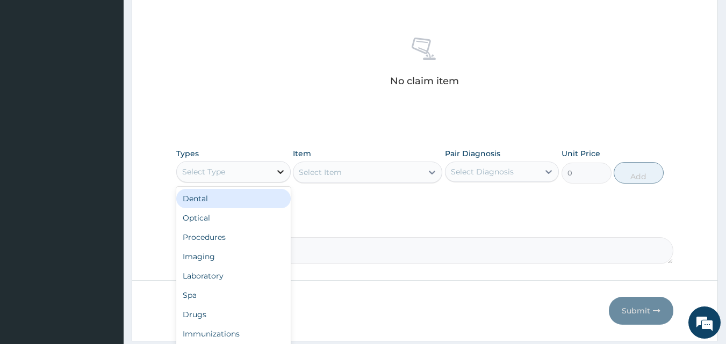
click at [271, 174] on div at bounding box center [280, 171] width 19 height 19
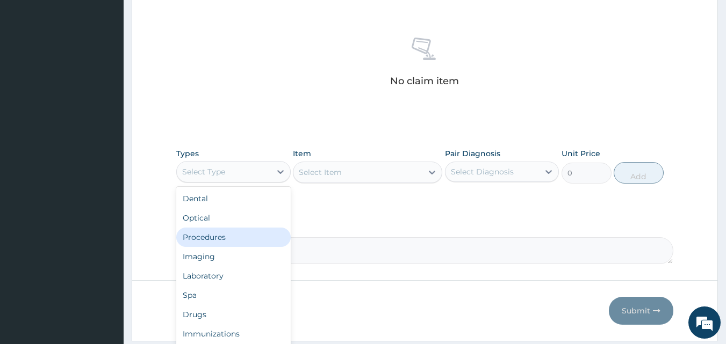
click at [235, 237] on div "Procedures" at bounding box center [233, 237] width 114 height 19
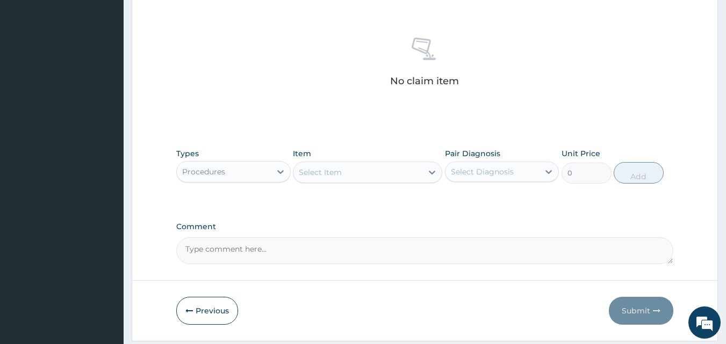
click at [368, 177] on div "Select Item" at bounding box center [357, 172] width 129 height 17
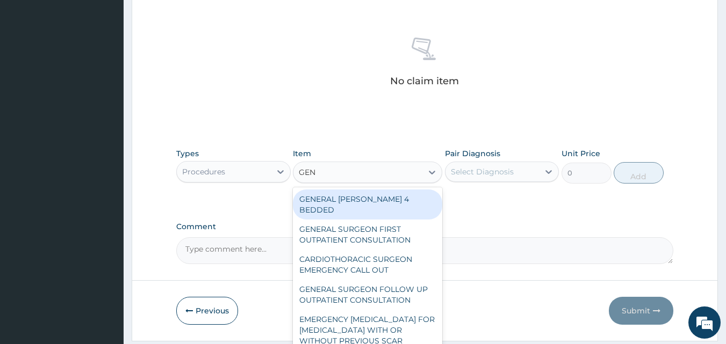
type input "GENE"
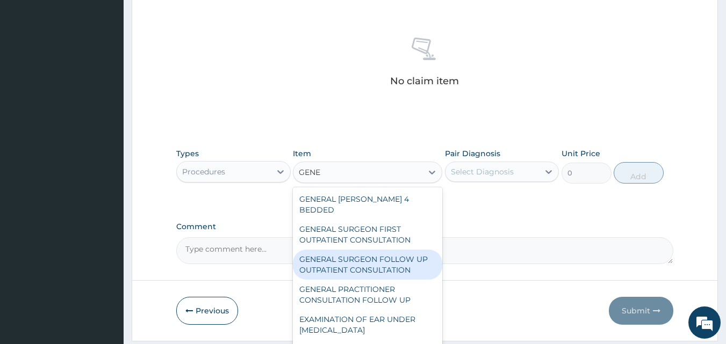
click at [378, 257] on div "GENERAL SURGEON FOLLOW UP OUTPATIENT CONSULTATION" at bounding box center [367, 265] width 149 height 30
type input "10750"
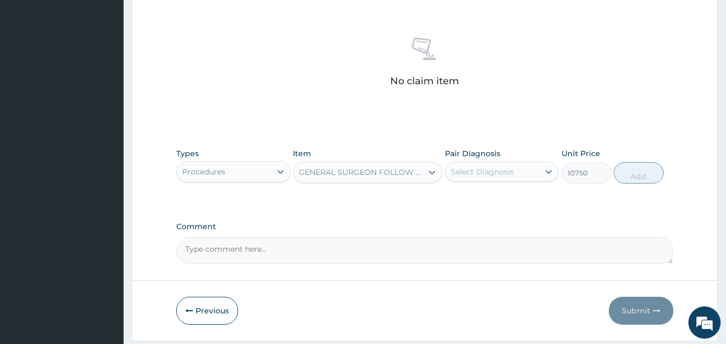
click at [419, 171] on div "GENERAL SURGEON FOLLOW UP OUTPATIENT CONSULTATION" at bounding box center [361, 172] width 125 height 11
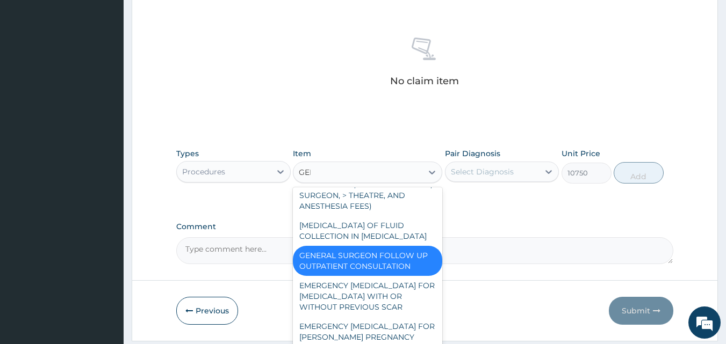
scroll to position [0, 0]
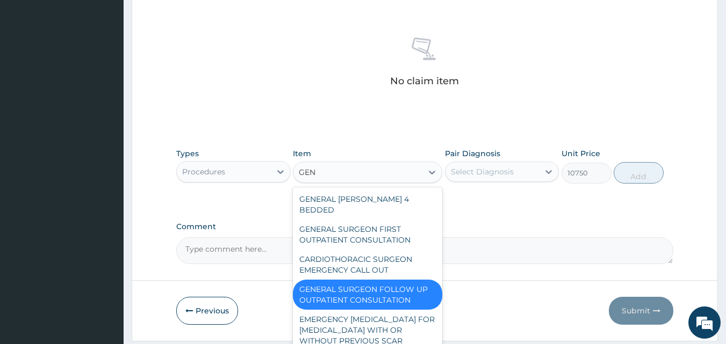
type input "GENE"
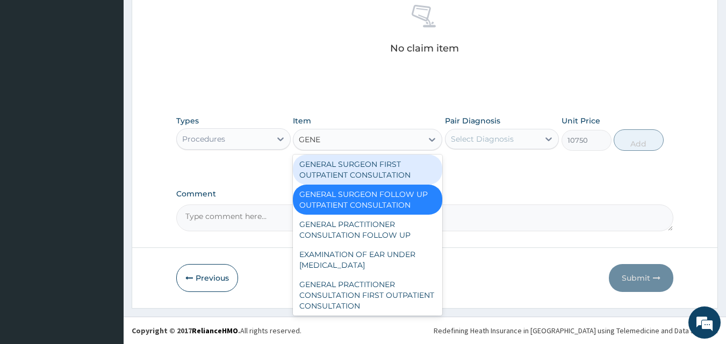
scroll to position [41, 0]
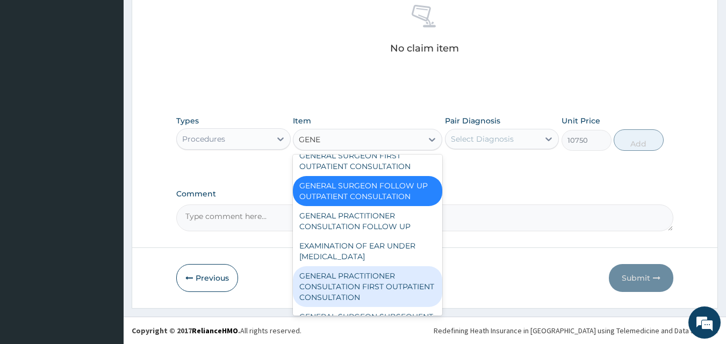
click at [365, 275] on div "GENERAL PRACTITIONER CONSULTATION FIRST OUTPATIENT CONSULTATION" at bounding box center [367, 287] width 149 height 41
type input "3547.5"
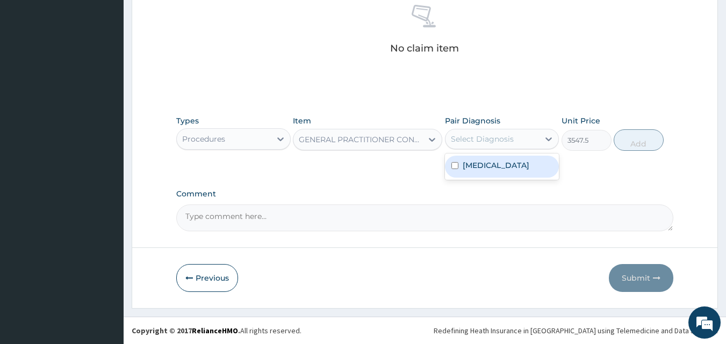
click at [520, 136] on div "Select Diagnosis" at bounding box center [493, 139] width 94 height 17
click at [499, 171] on div "[MEDICAL_DATA]" at bounding box center [502, 167] width 114 height 22
checkbox input "true"
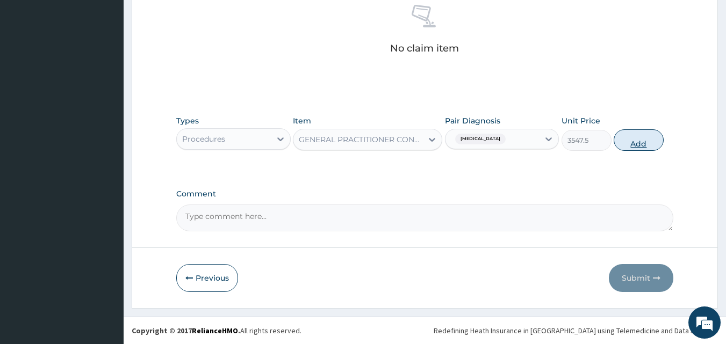
click at [638, 135] on button "Add" at bounding box center [639, 140] width 50 height 21
type input "0"
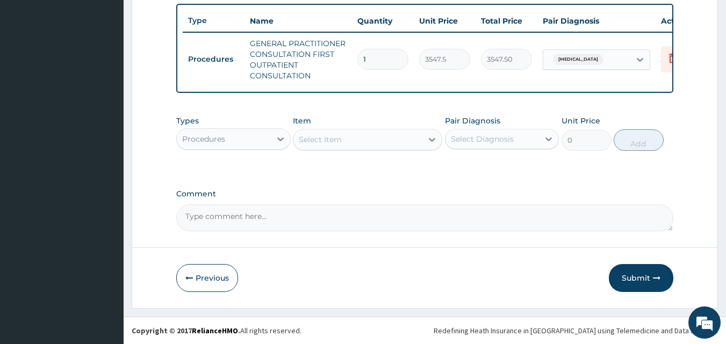
scroll to position [404, 0]
click at [271, 143] on div at bounding box center [280, 139] width 19 height 19
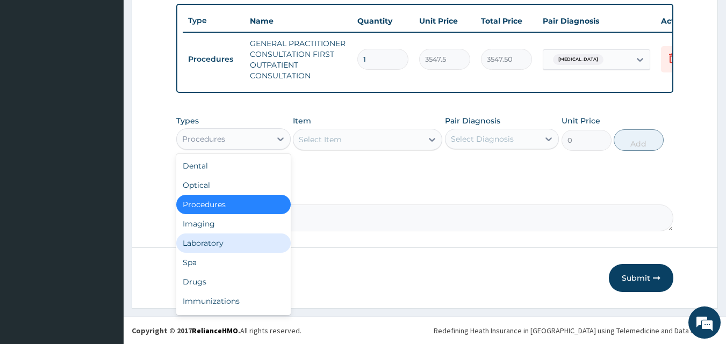
click at [240, 249] on div "Laboratory" at bounding box center [233, 243] width 114 height 19
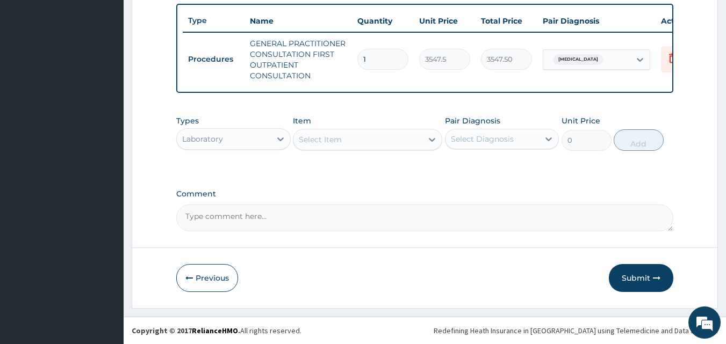
click at [350, 143] on div "Select Item" at bounding box center [357, 139] width 129 height 17
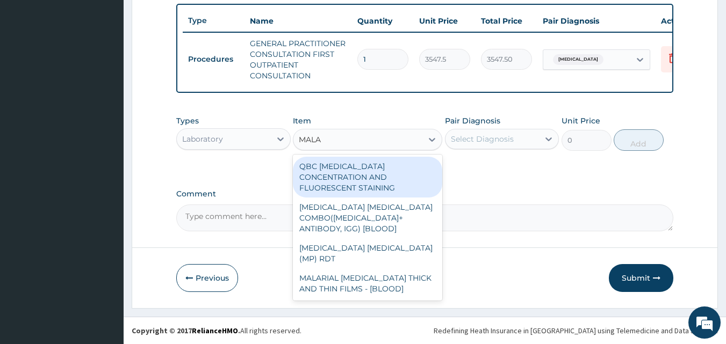
type input "MALAR"
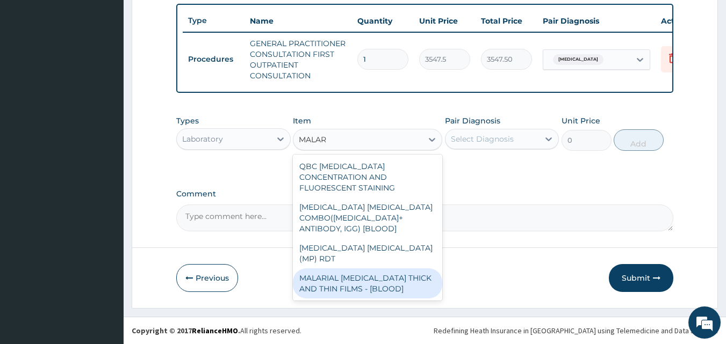
click at [341, 269] on div "MALARIAL [MEDICAL_DATA] THICK AND THIN FILMS - [BLOOD]" at bounding box center [367, 284] width 149 height 30
type input "1612.5"
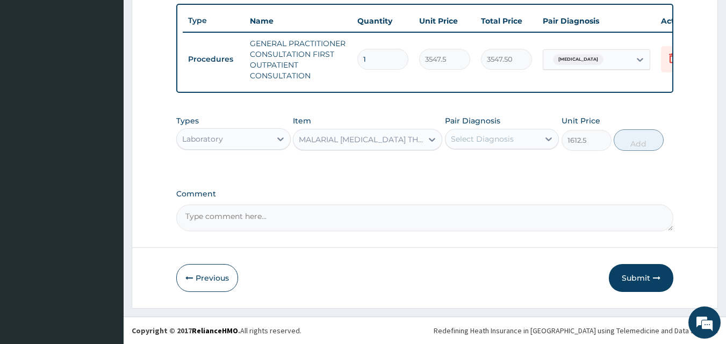
click at [490, 129] on div "Select Diagnosis" at bounding box center [502, 139] width 114 height 20
click at [488, 170] on label "[MEDICAL_DATA]" at bounding box center [496, 165] width 67 height 11
checkbox input "true"
click at [622, 143] on button "Add" at bounding box center [639, 140] width 50 height 21
type input "0"
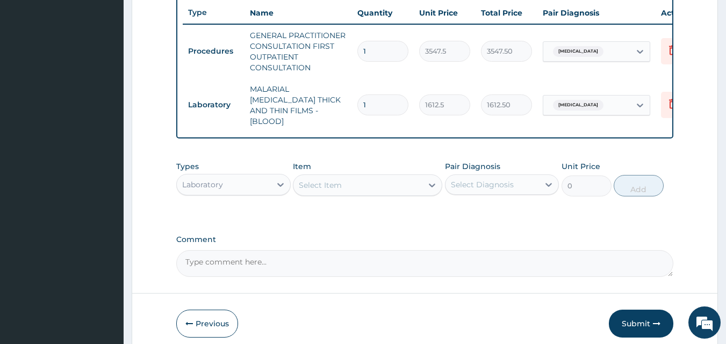
click at [267, 183] on div "Laboratory" at bounding box center [224, 184] width 94 height 17
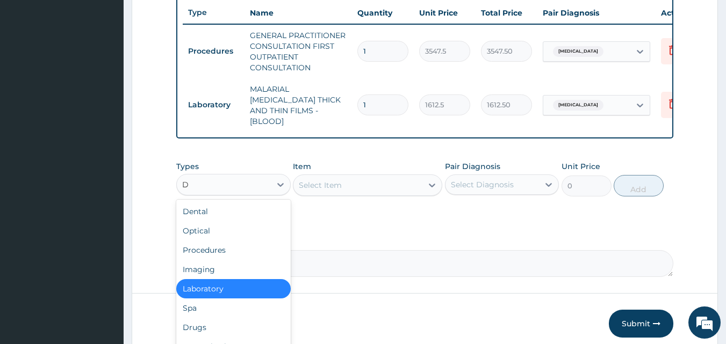
type input "DR"
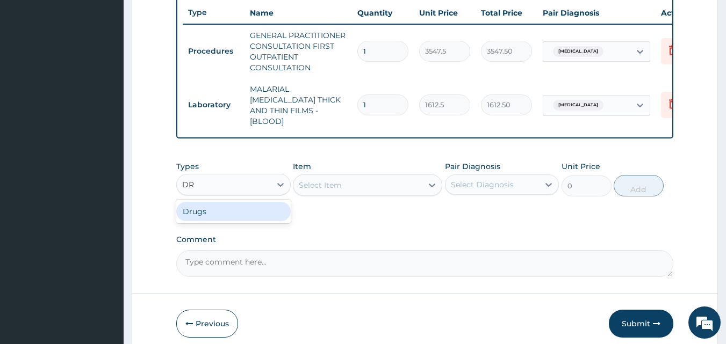
click at [221, 202] on div "Drugs" at bounding box center [233, 211] width 114 height 19
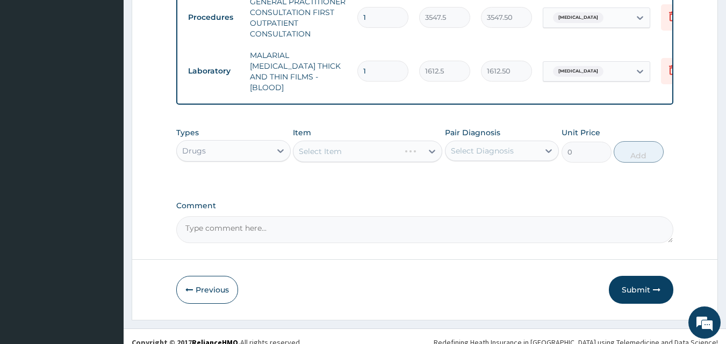
scroll to position [433, 0]
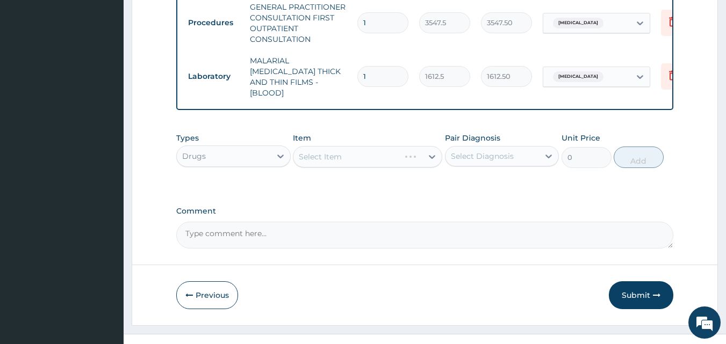
click at [356, 166] on div "Types Drugs Item Select Item Pair Diagnosis Select Diagnosis Unit Price 0 Add" at bounding box center [425, 150] width 498 height 46
click at [357, 166] on div "Types Drugs Item Select Item Pair Diagnosis Select Diagnosis Unit Price 0 Add" at bounding box center [425, 150] width 498 height 46
click at [368, 163] on div "Select Item" at bounding box center [367, 156] width 149 height 21
click at [353, 161] on div "Select Item" at bounding box center [367, 156] width 149 height 21
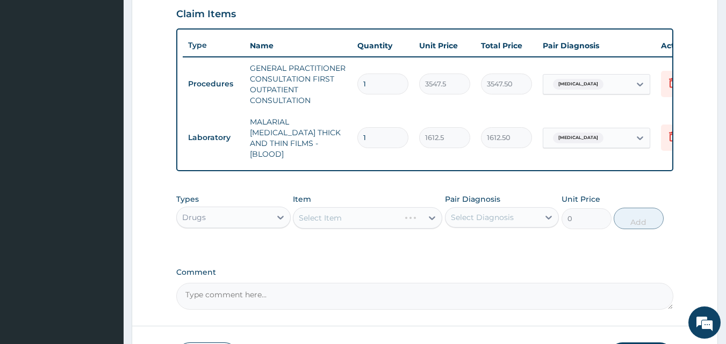
scroll to position [377, 0]
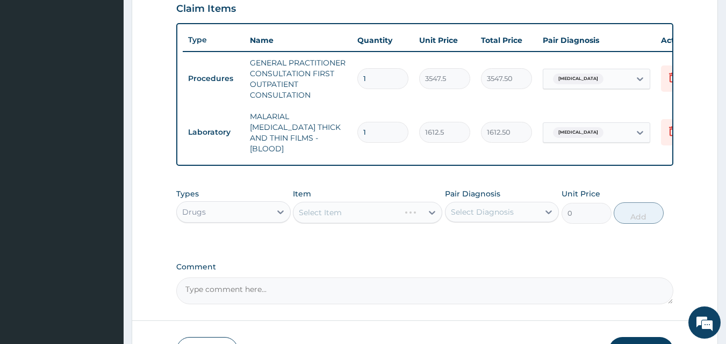
click at [378, 214] on div "Select Item" at bounding box center [367, 212] width 149 height 21
click at [382, 212] on div "Select Item" at bounding box center [367, 212] width 149 height 21
